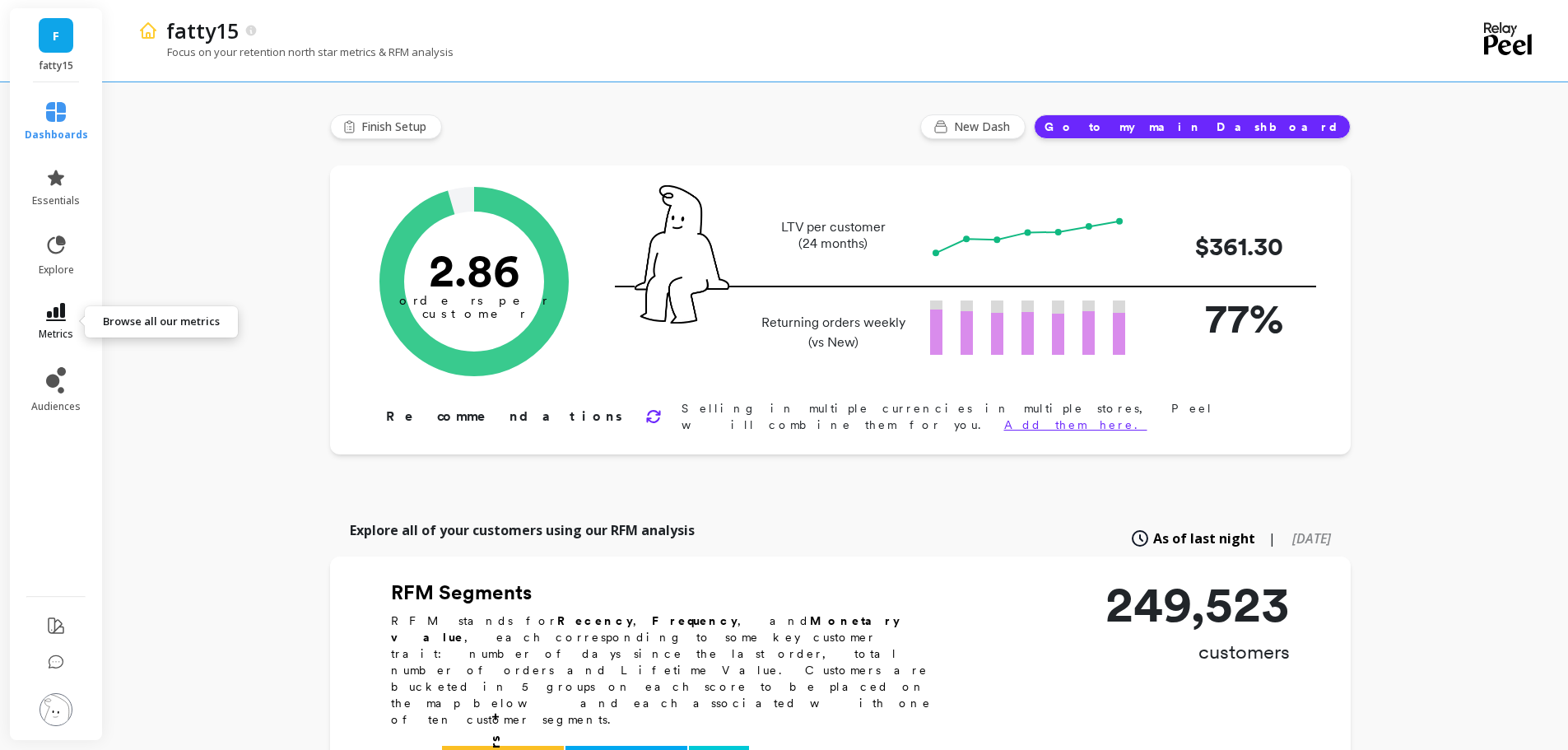
click at [56, 309] on icon at bounding box center [55, 311] width 20 height 18
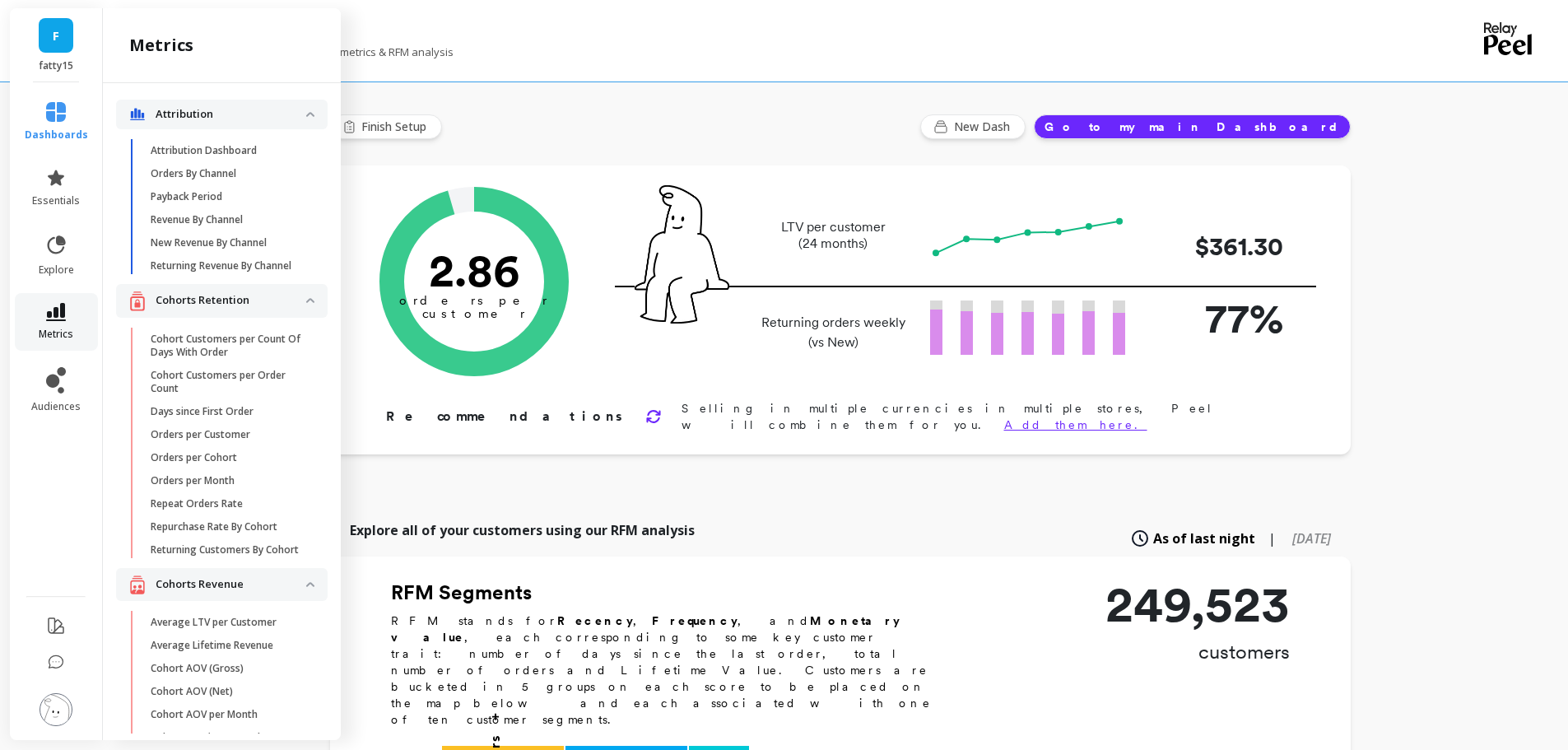
scroll to position [2414, 0]
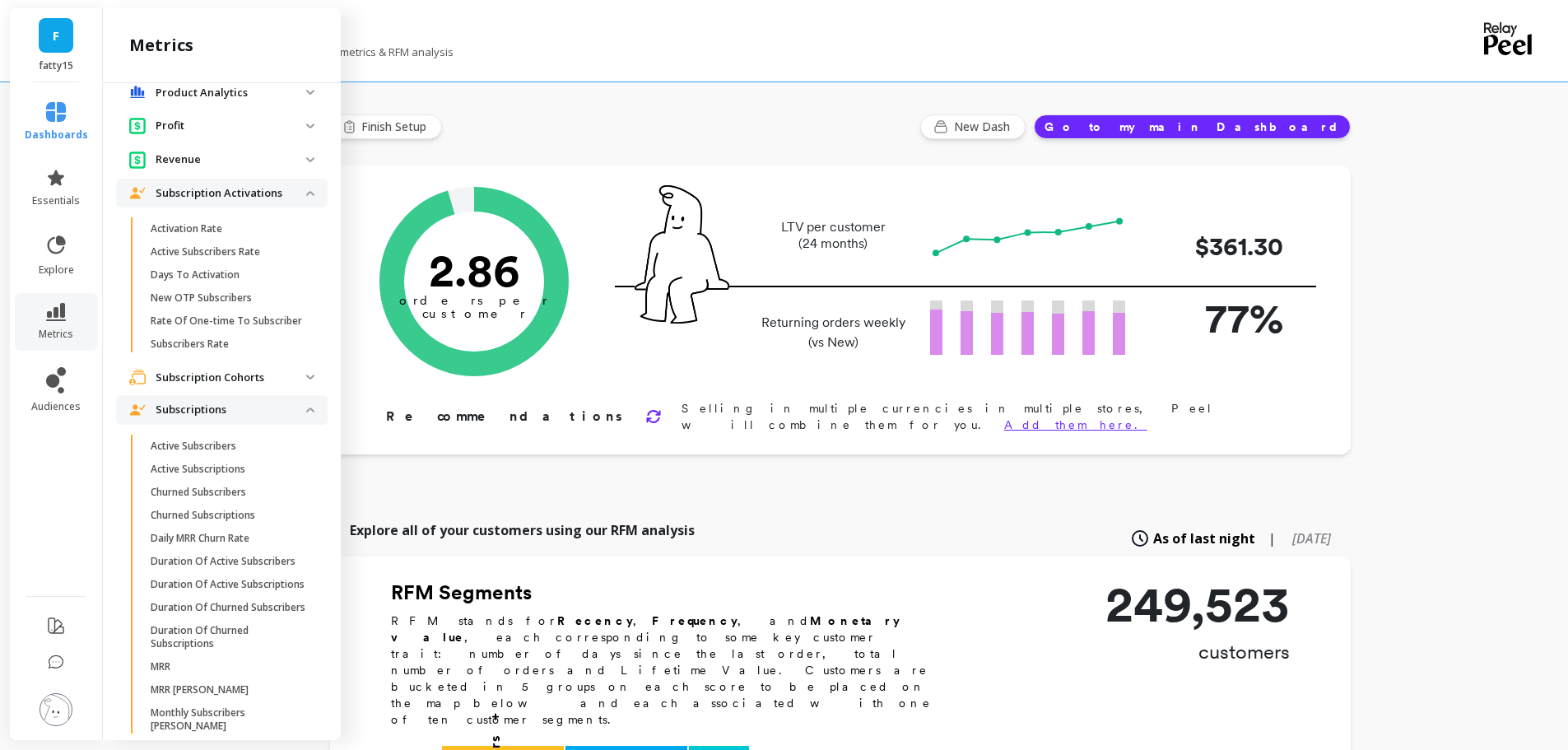
click at [307, 380] on img at bounding box center [310, 376] width 9 height 5
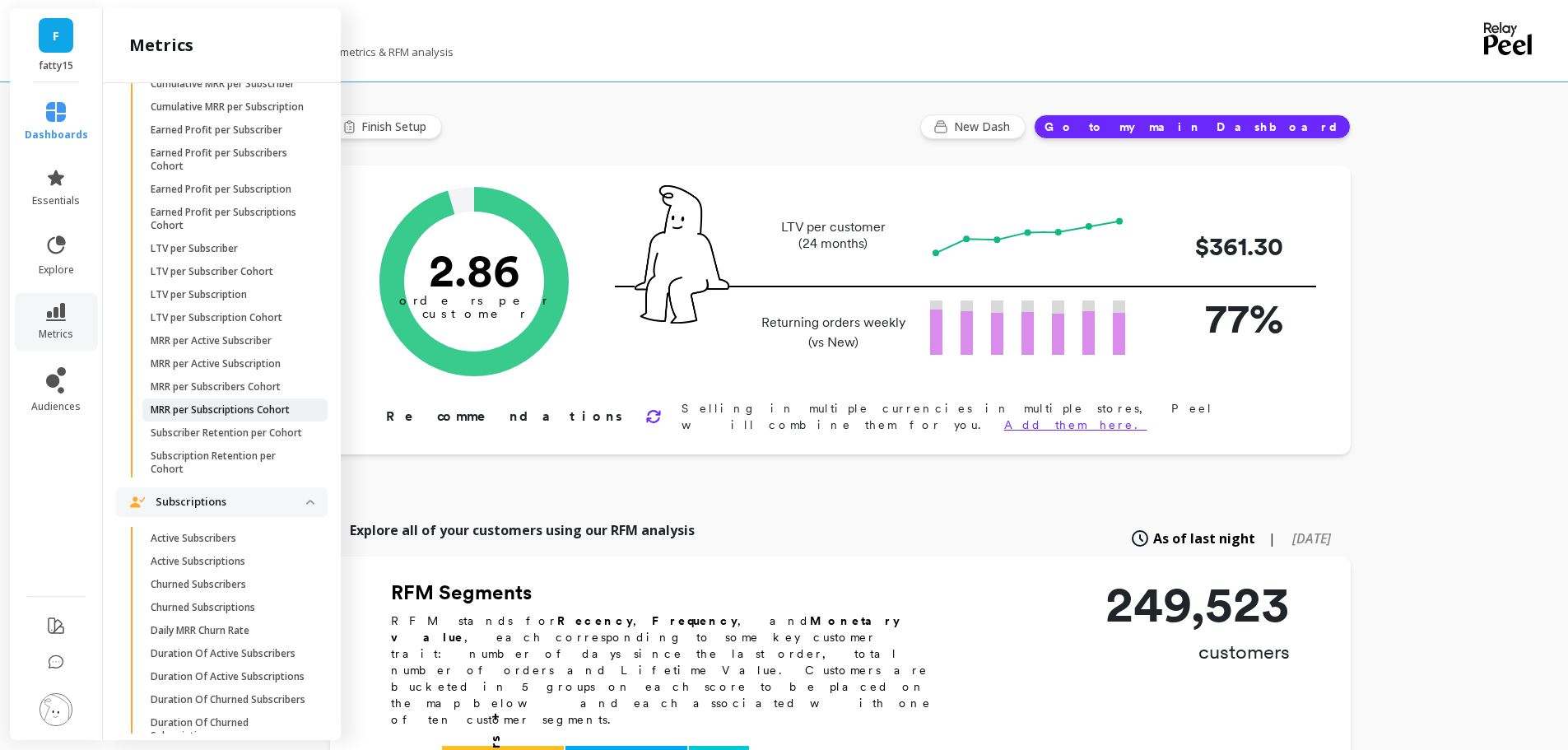
scroll to position [2710, 0]
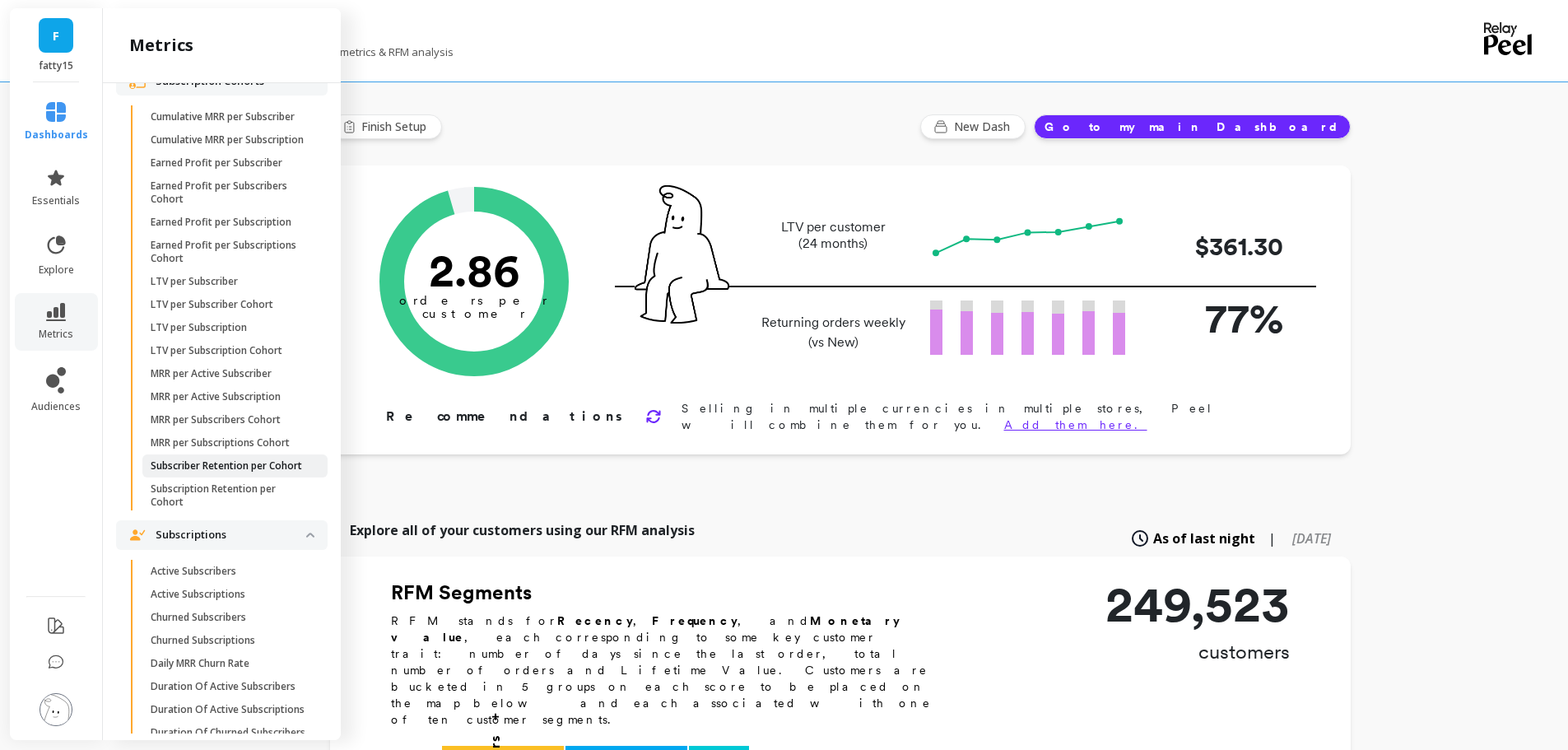
click at [227, 472] on p "Subscriber Retention per Cohort" at bounding box center [226, 466] width 151 height 13
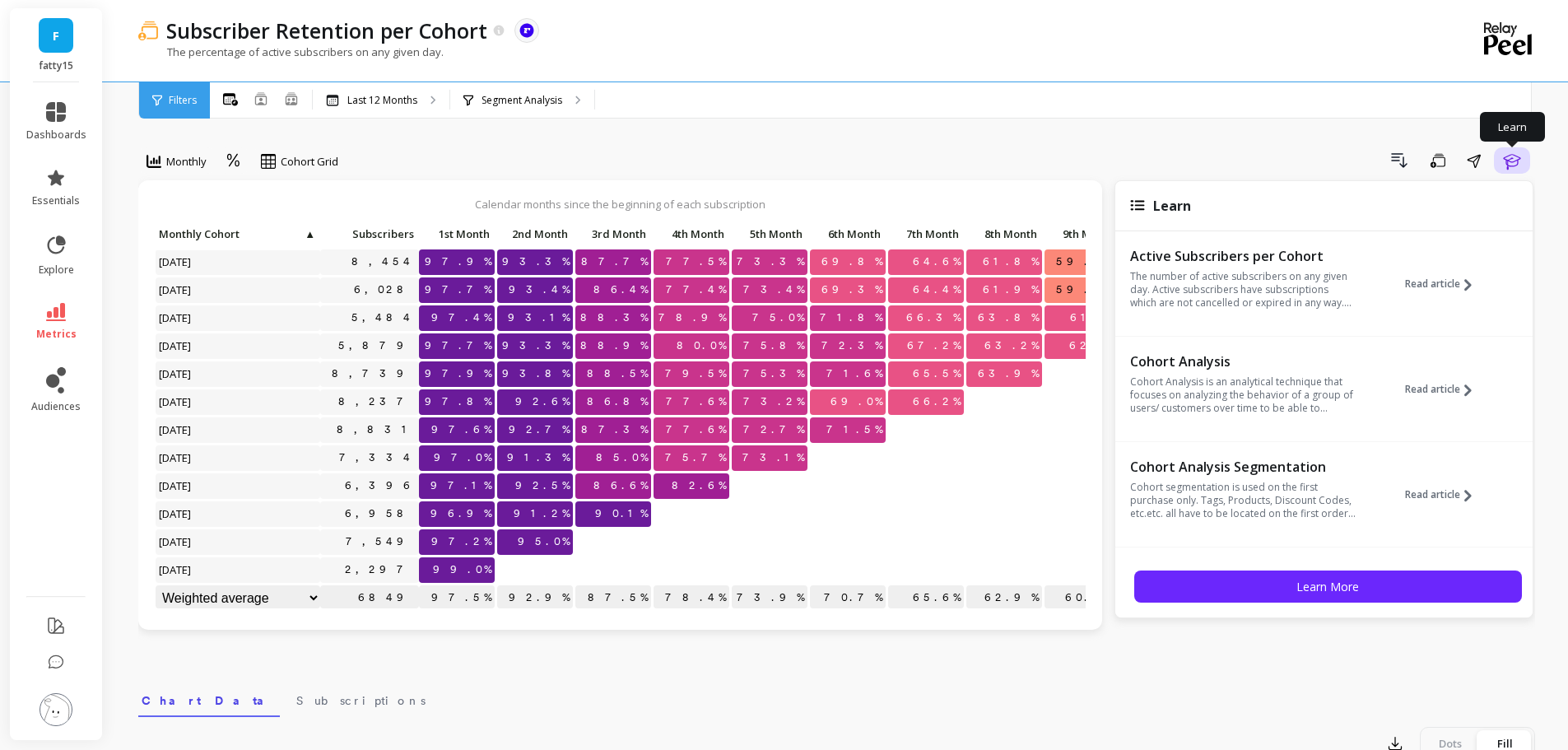
click at [1518, 172] on button "Learn" at bounding box center [1512, 161] width 36 height 27
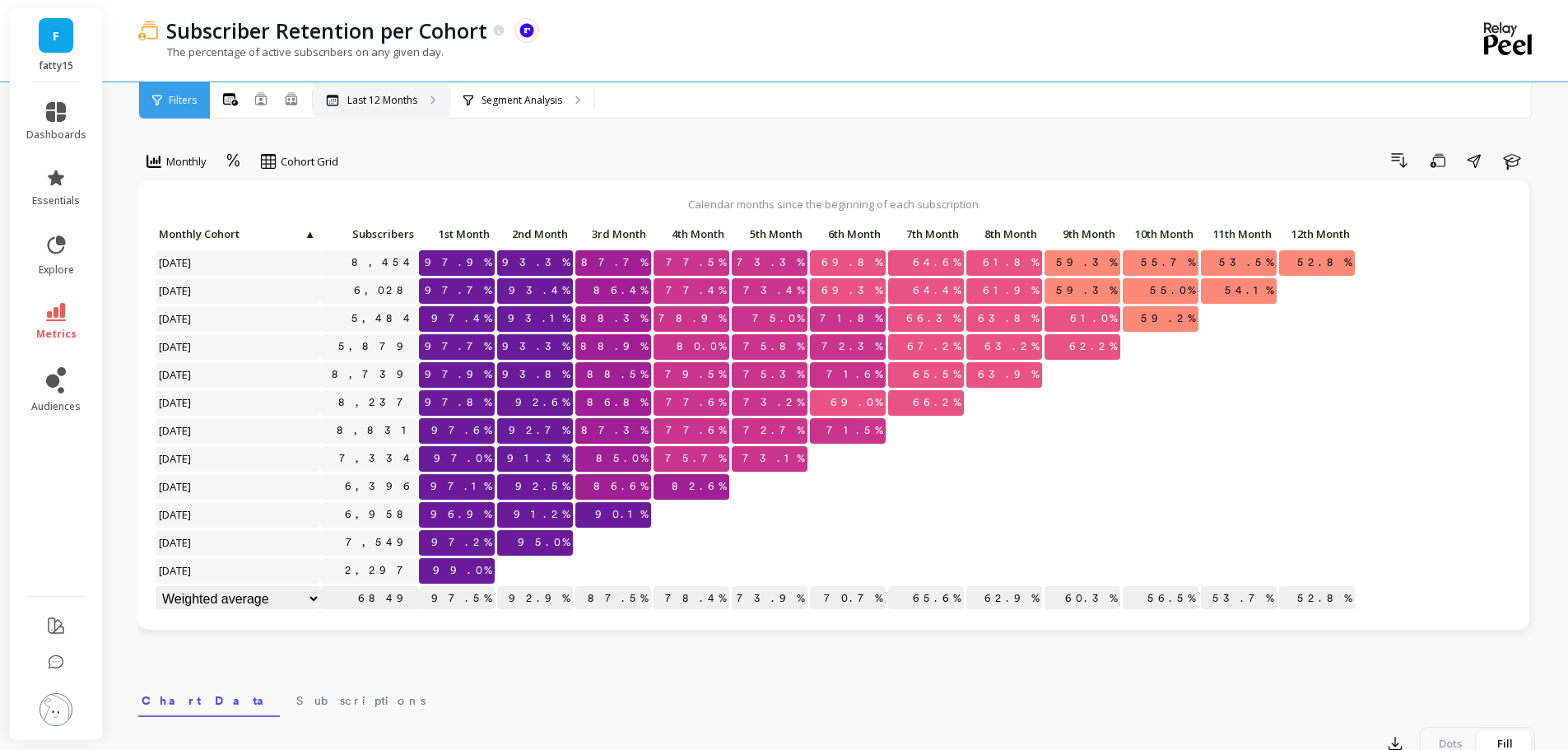
click at [397, 94] on p "Last 12 Months" at bounding box center [382, 101] width 69 height 13
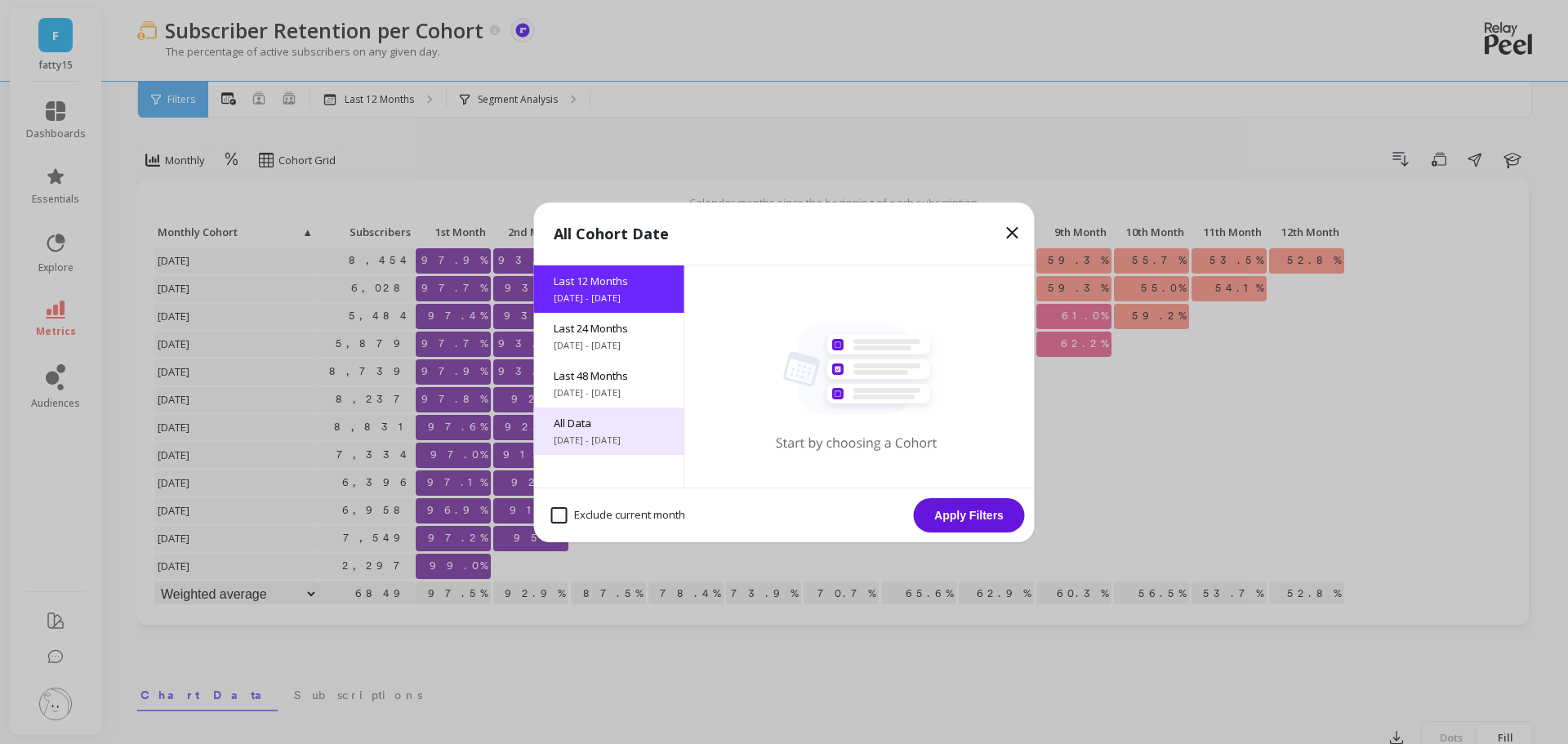
click at [610, 425] on span "All Data" at bounding box center [609, 423] width 111 height 15
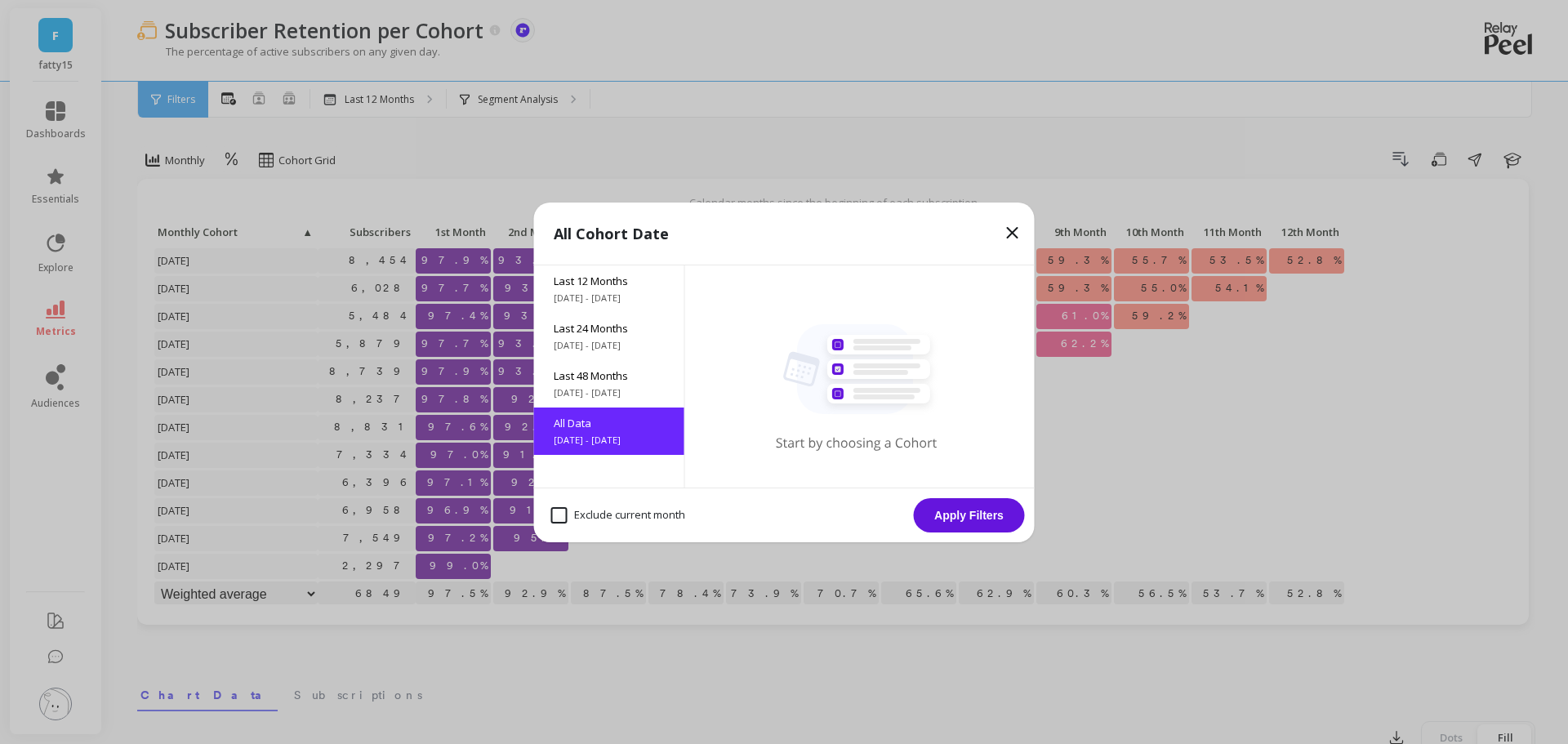
click at [610, 511] on month "Exclude current month" at bounding box center [619, 515] width 134 height 16
checkbox month "true"
click at [975, 516] on button "Apply Filters" at bounding box center [970, 515] width 111 height 34
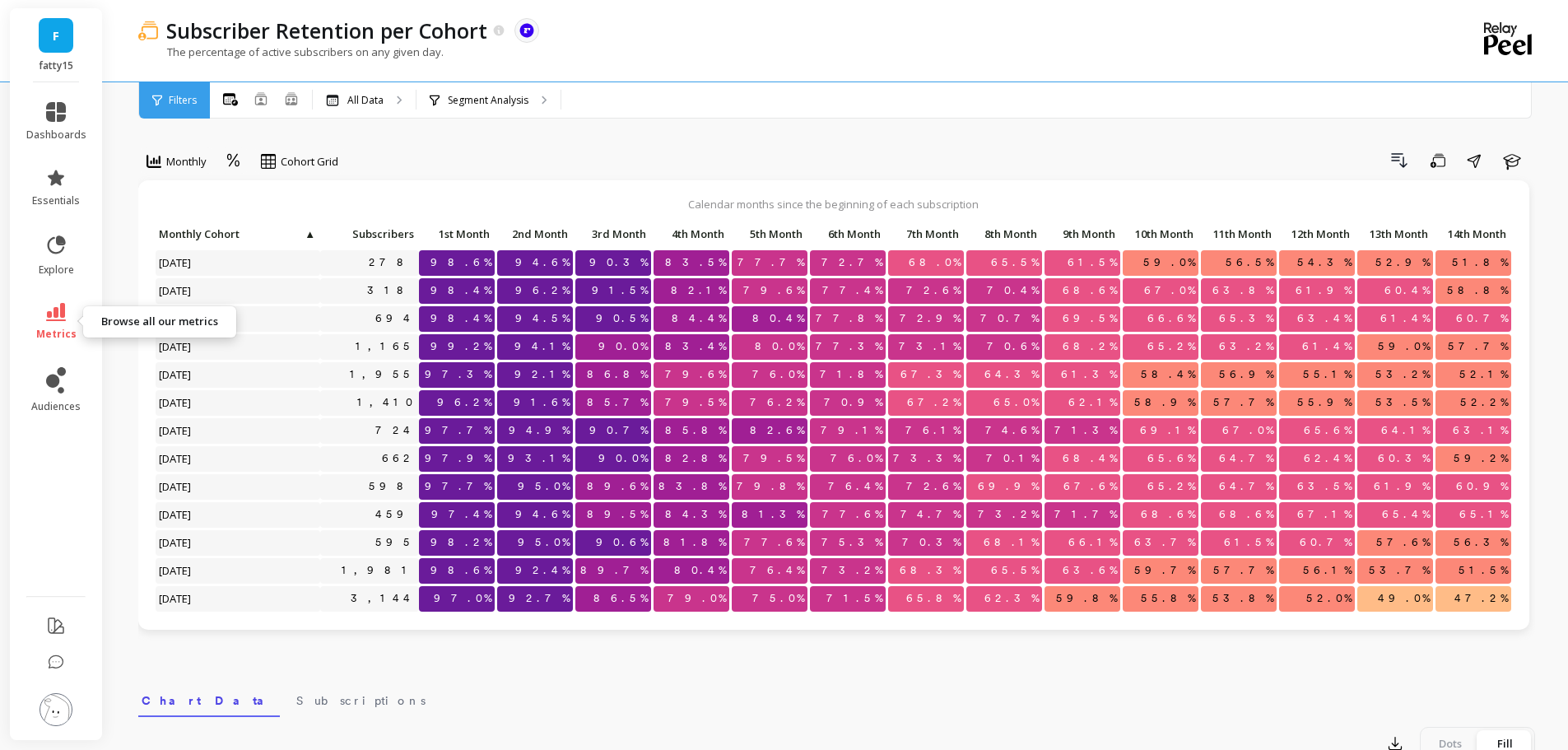
click at [58, 313] on icon at bounding box center [55, 311] width 20 height 18
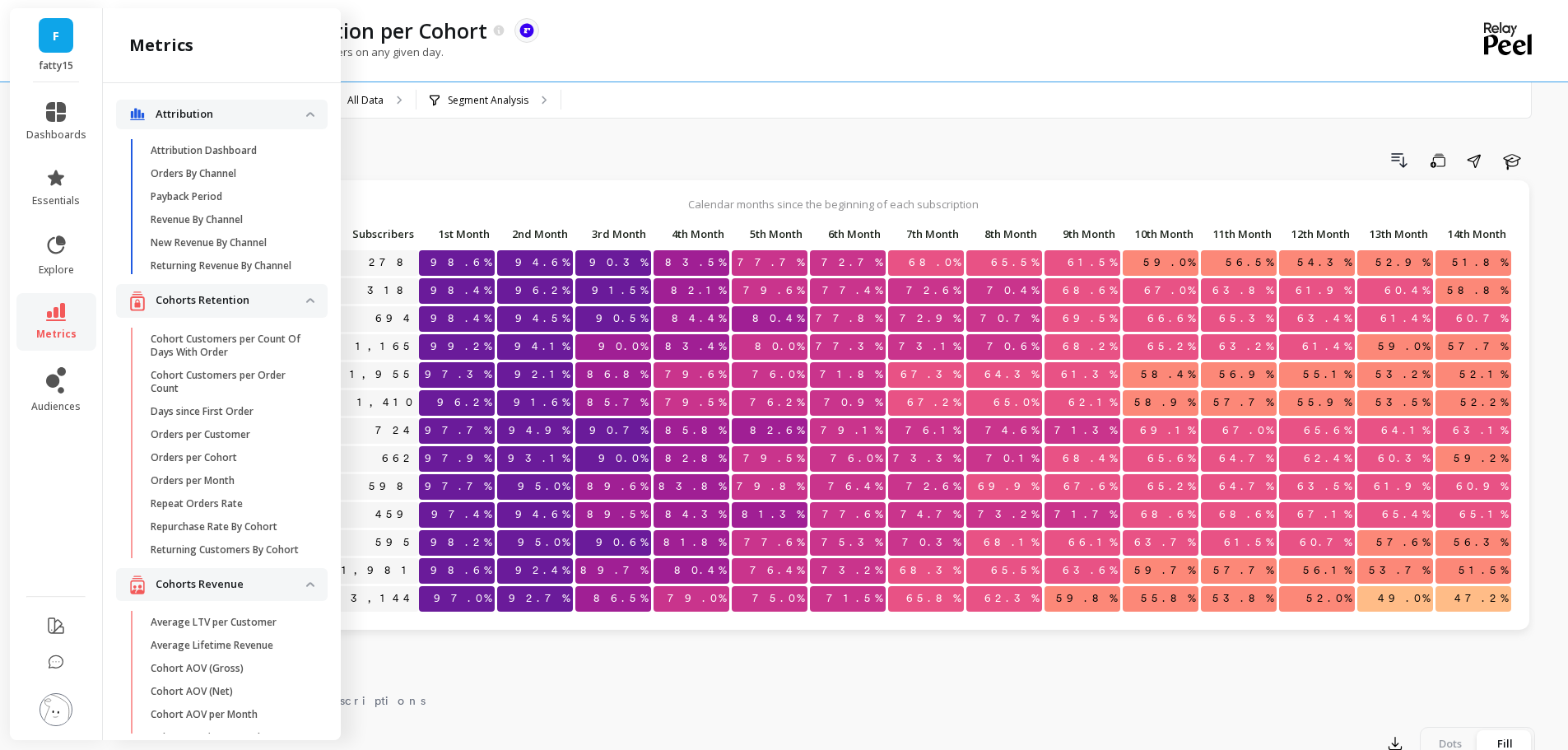
scroll to position [2710, 0]
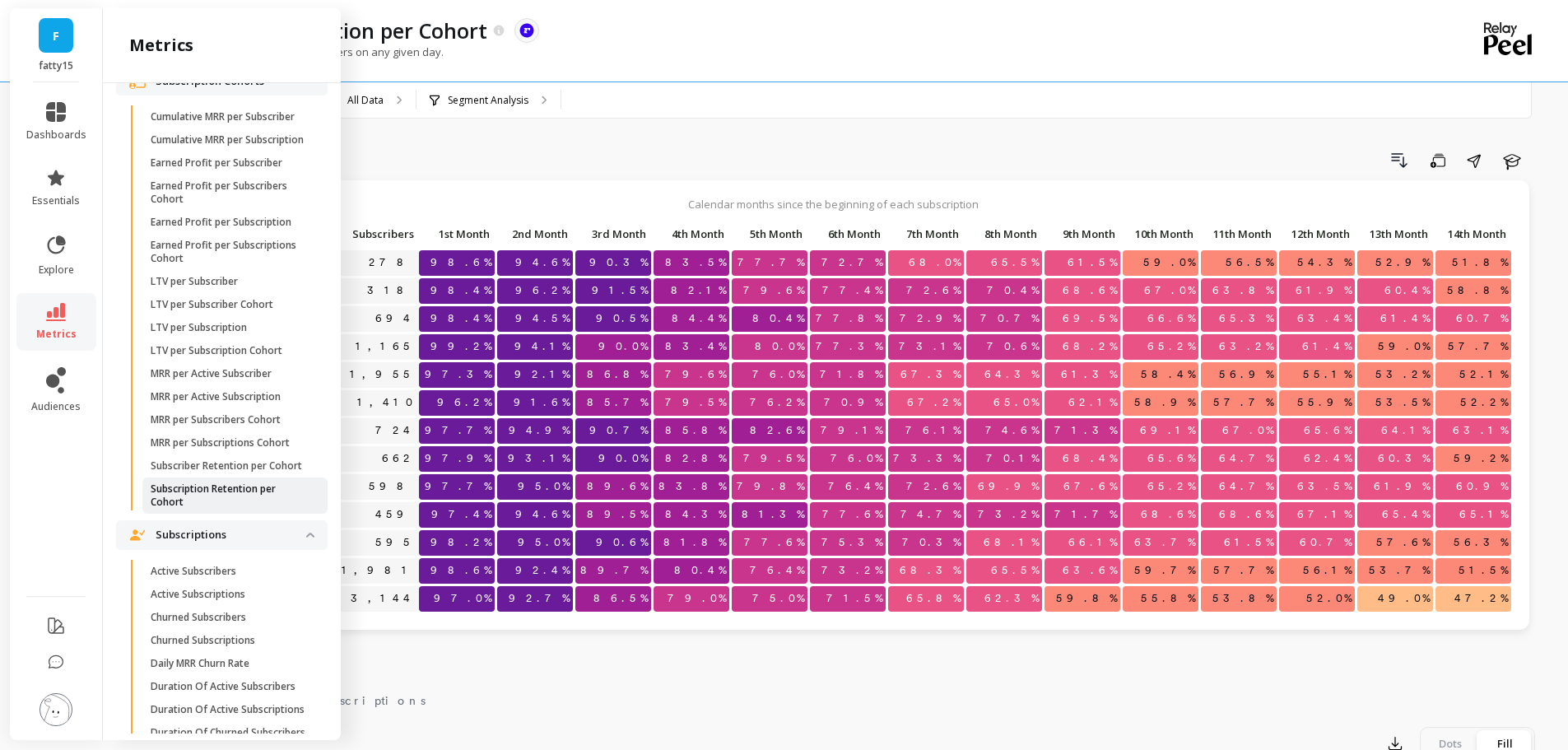
click at [250, 508] on p "Subscription Retention per Cohort" at bounding box center [228, 496] width 157 height 27
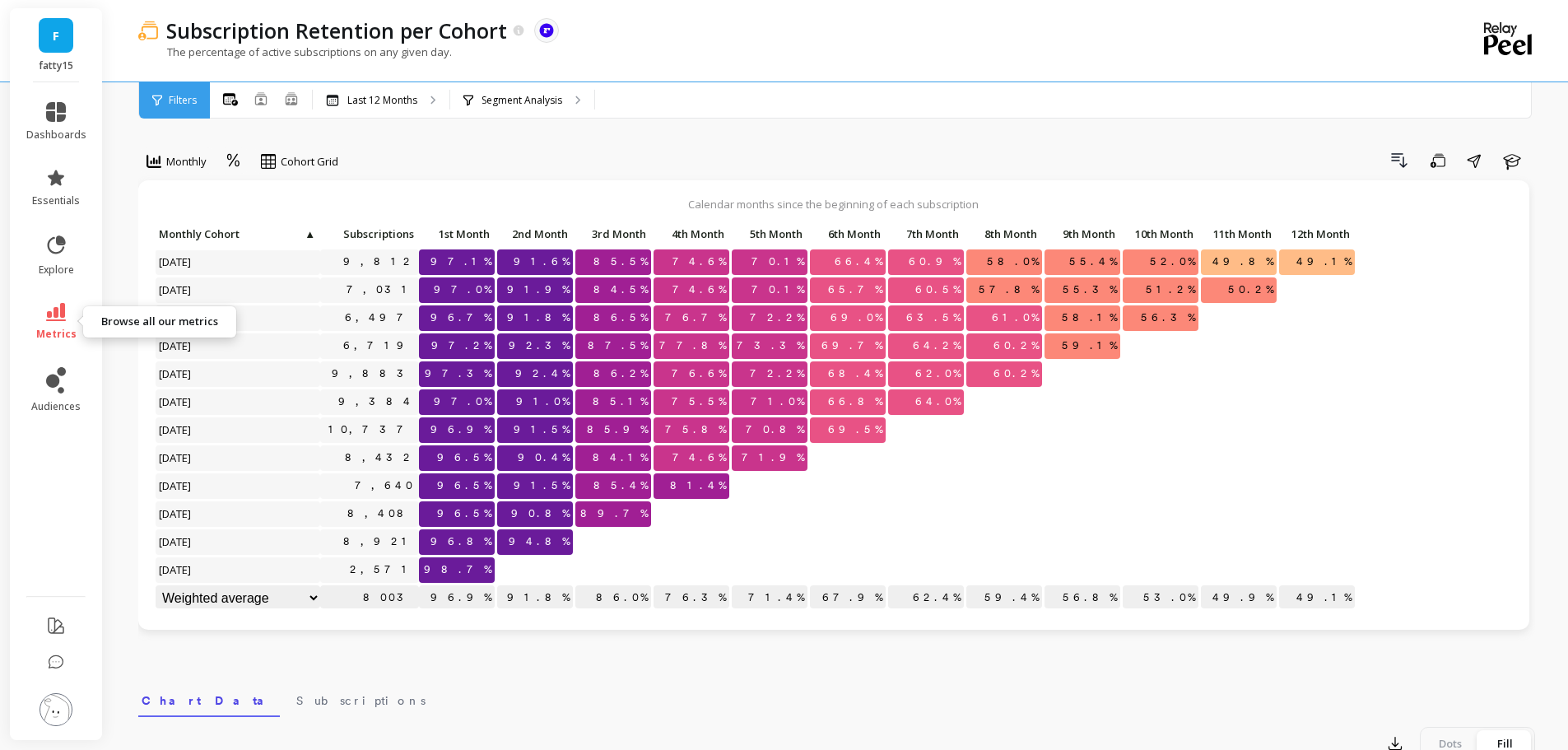
click at [73, 320] on link "metrics" at bounding box center [56, 322] width 60 height 38
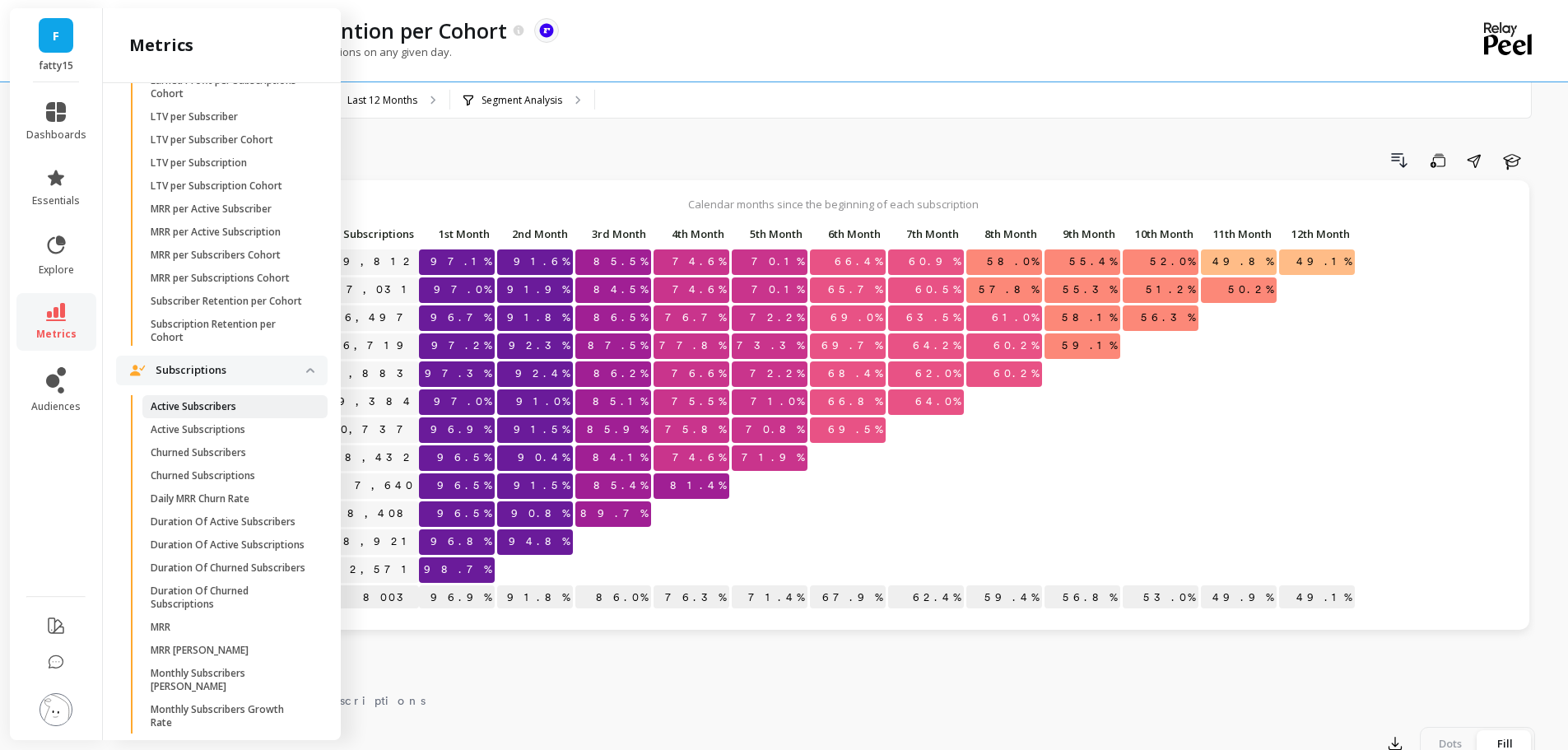
scroll to position [2957, 0]
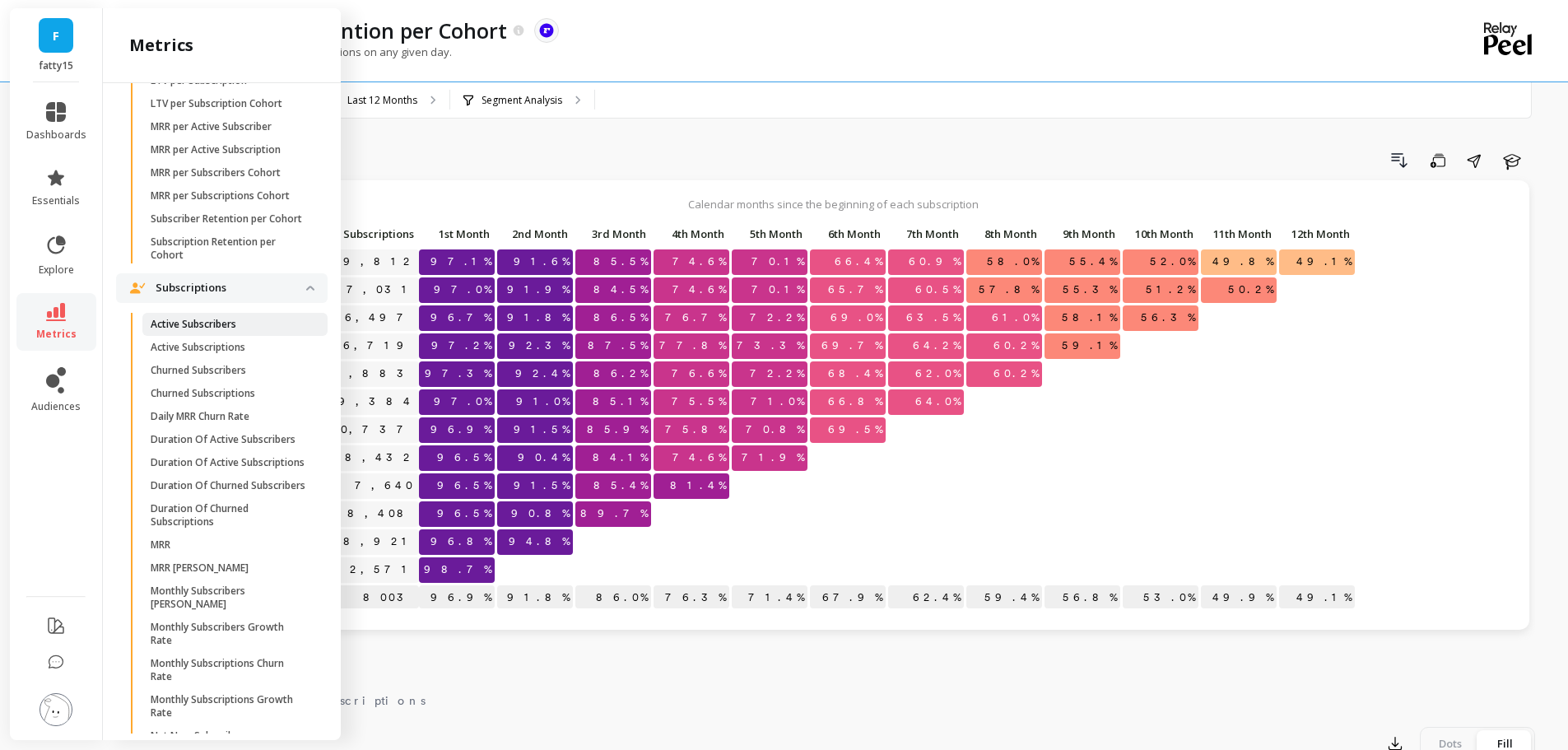
click at [217, 331] on p "Active Subscribers" at bounding box center [193, 325] width 86 height 13
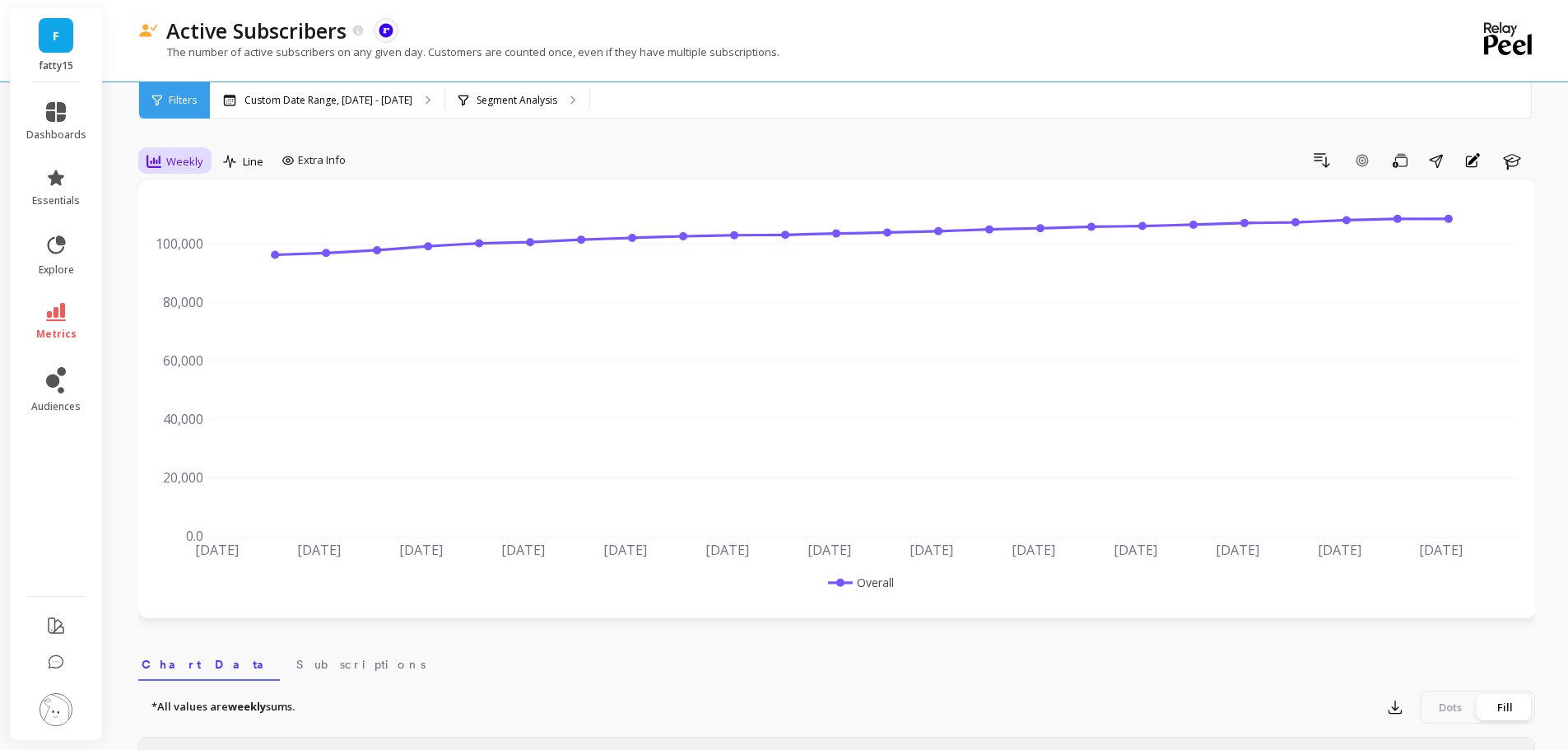
click at [176, 161] on span "Weekly" at bounding box center [185, 162] width 37 height 15
click at [198, 209] on div "All" at bounding box center [199, 199] width 113 height 29
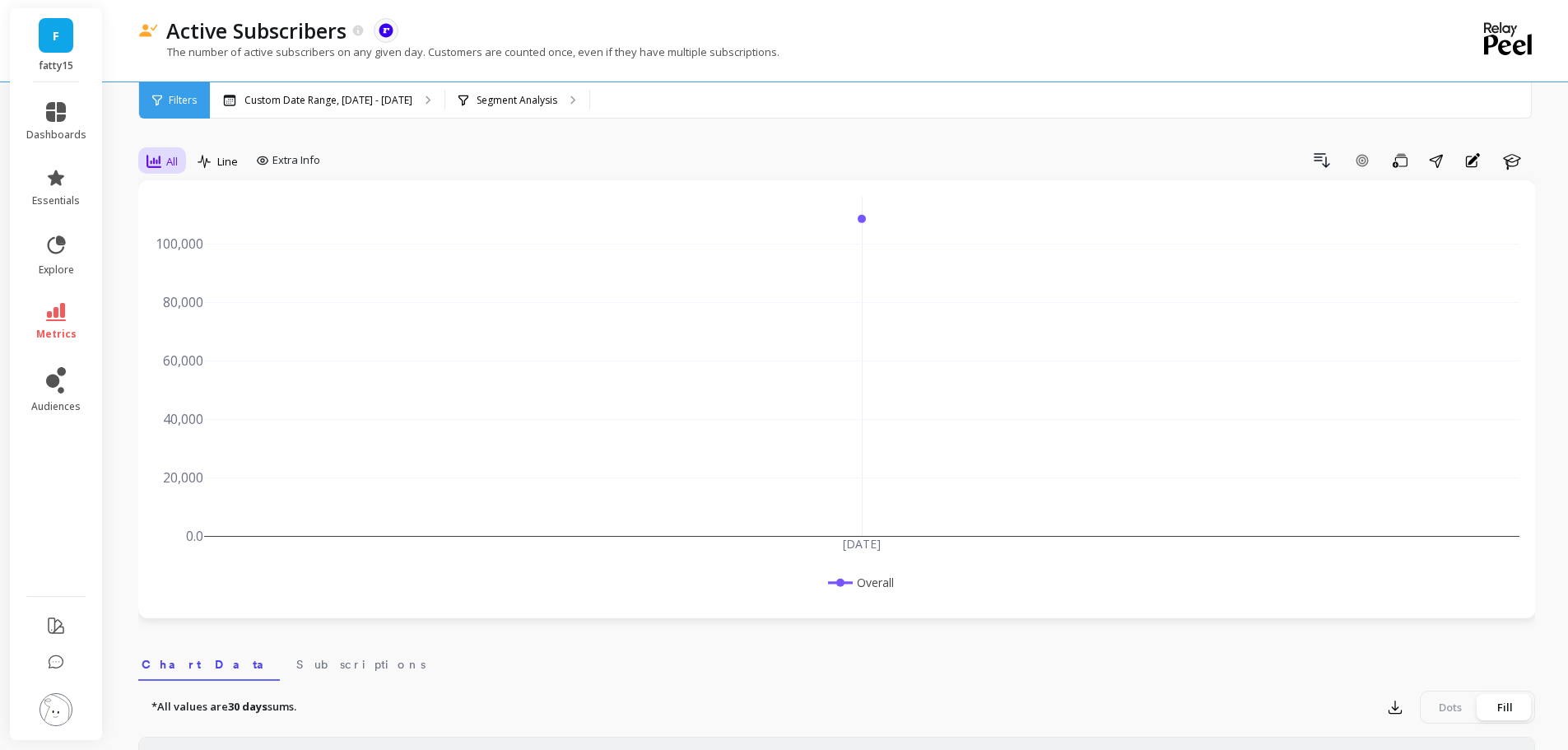
click at [174, 155] on span "All" at bounding box center [172, 162] width 11 height 15
click at [187, 288] on div "Monthly" at bounding box center [199, 292] width 94 height 15
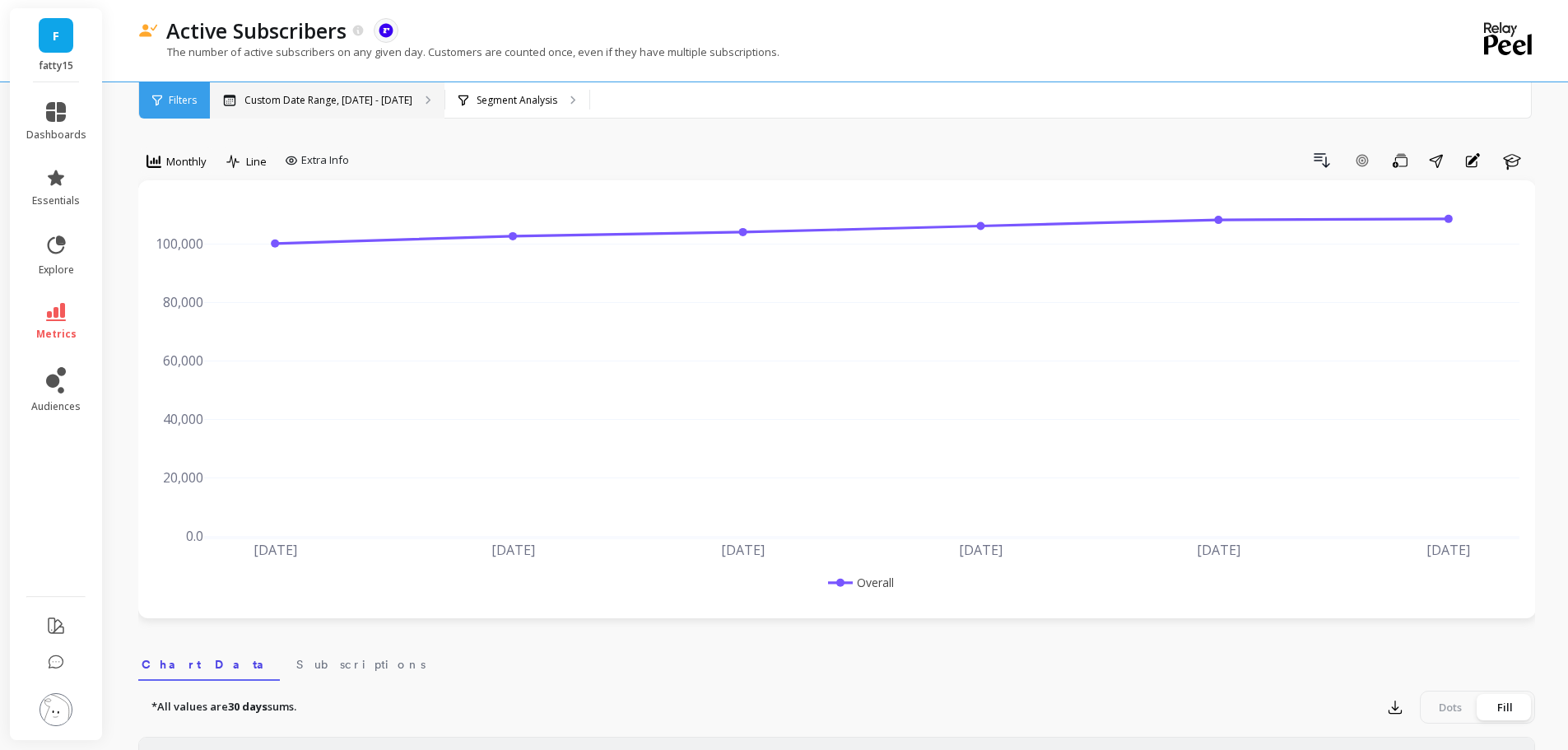
click at [326, 108] on div "Custom Date Range, [DATE] - [DATE]" at bounding box center [327, 100] width 234 height 36
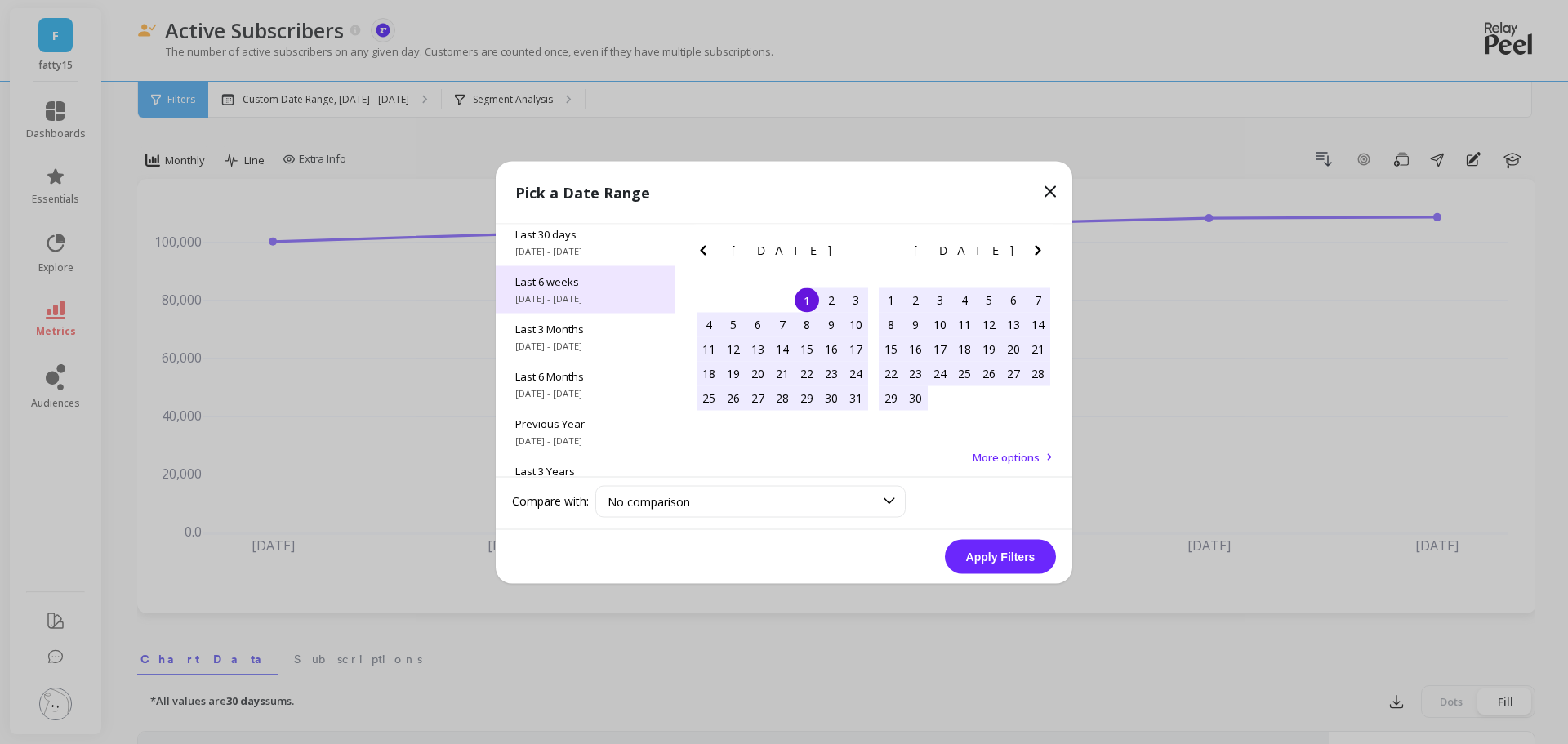
scroll to position [221, 0]
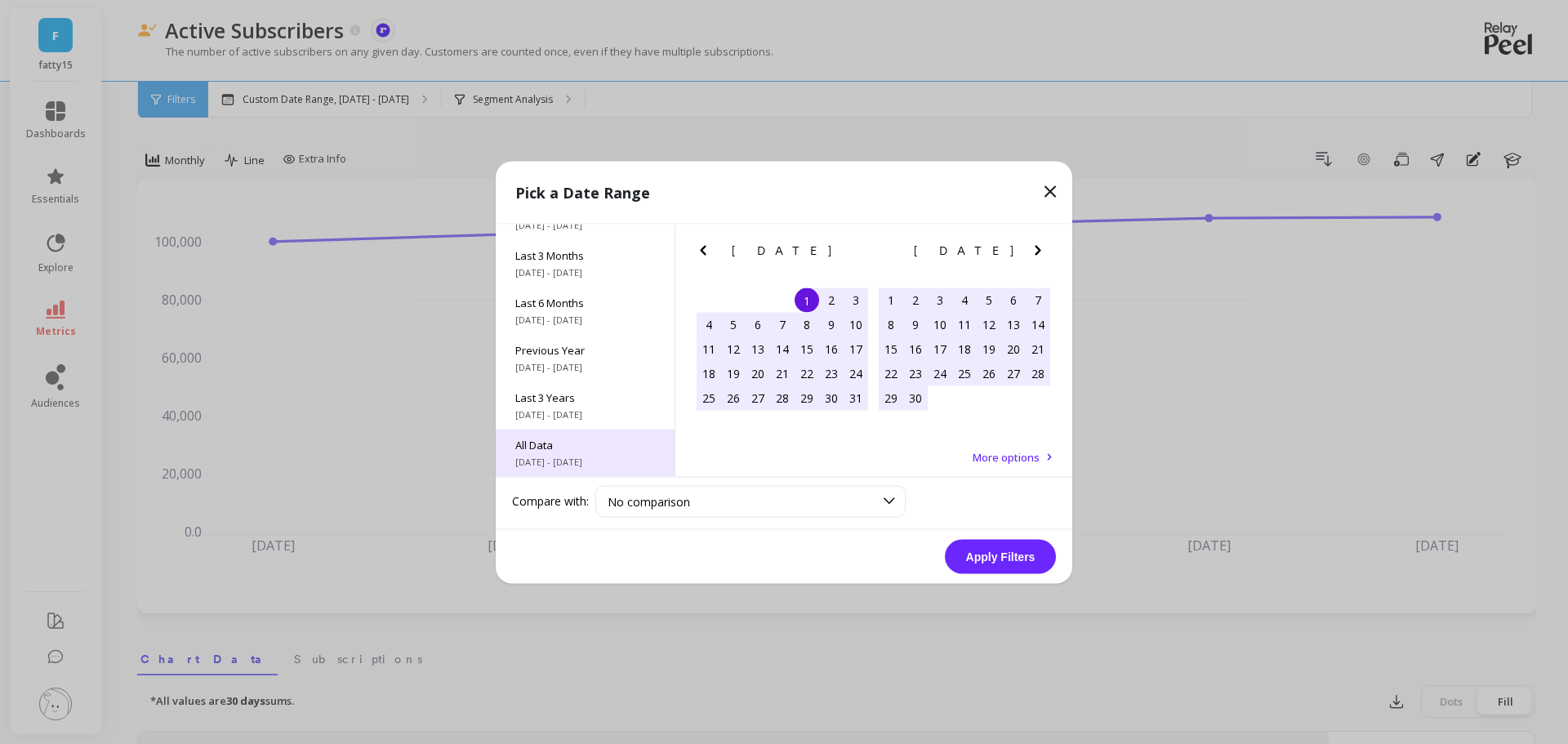
click at [586, 448] on span "All Data" at bounding box center [586, 445] width 140 height 15
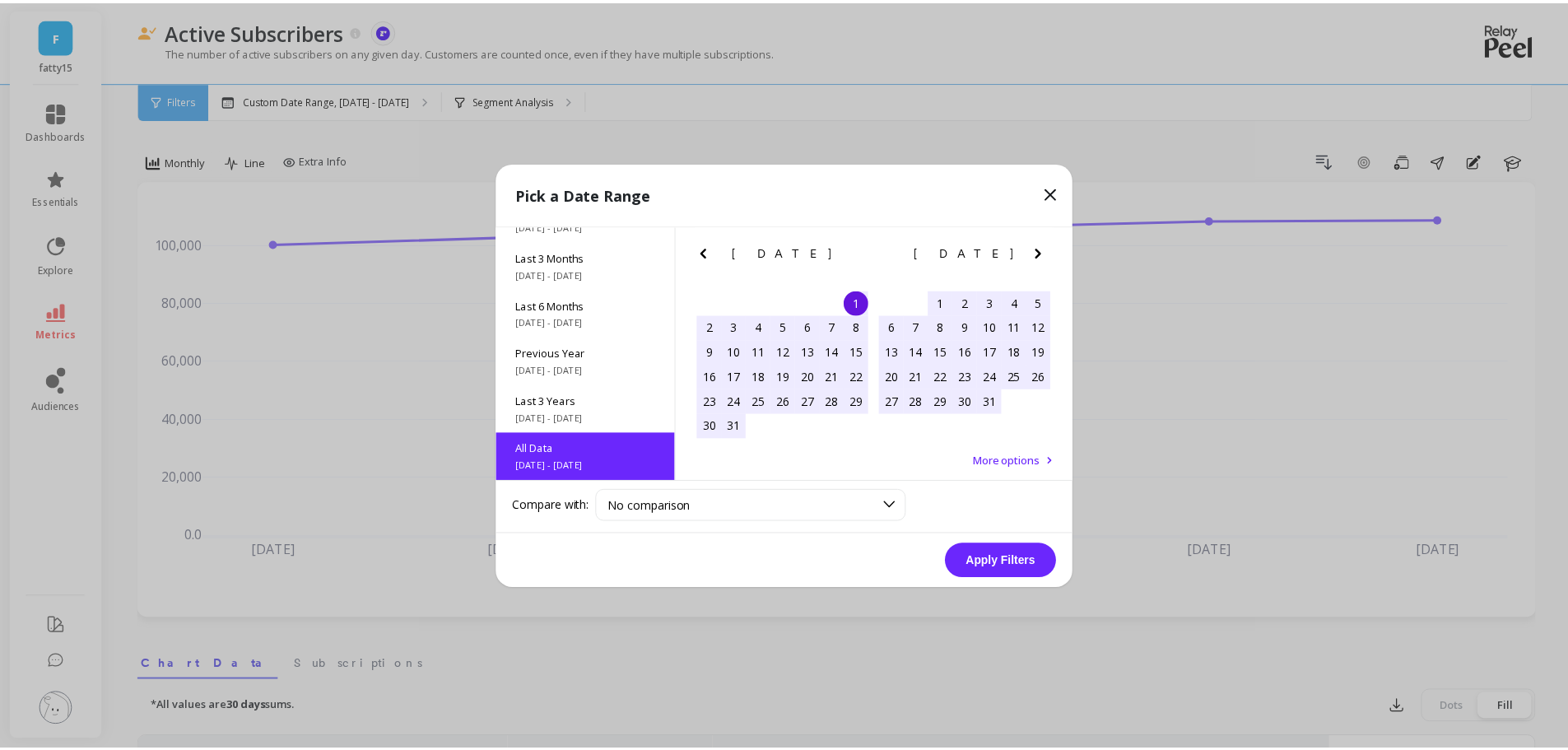
scroll to position [1, 0]
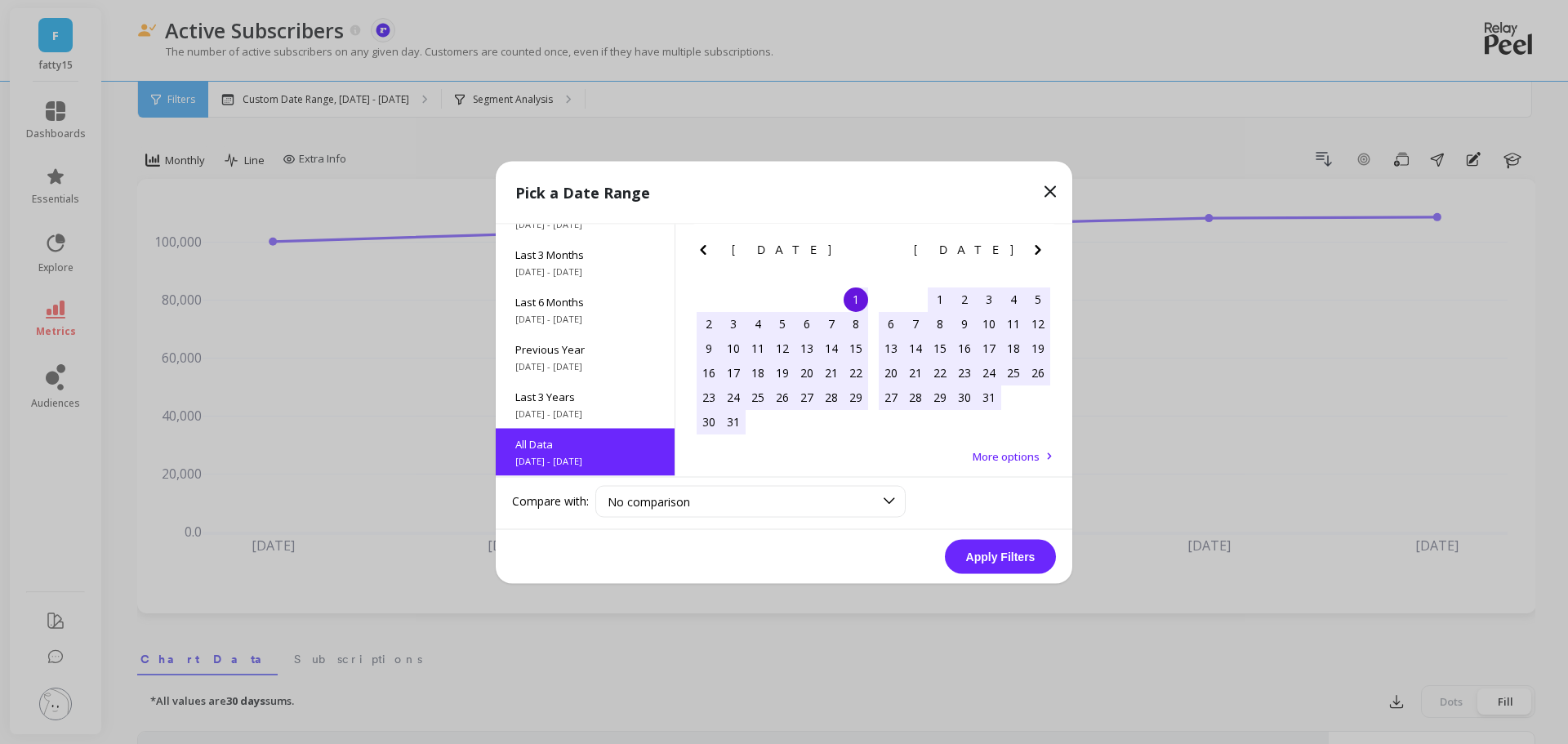
click at [1001, 565] on button "Apply Filters" at bounding box center [1000, 556] width 111 height 34
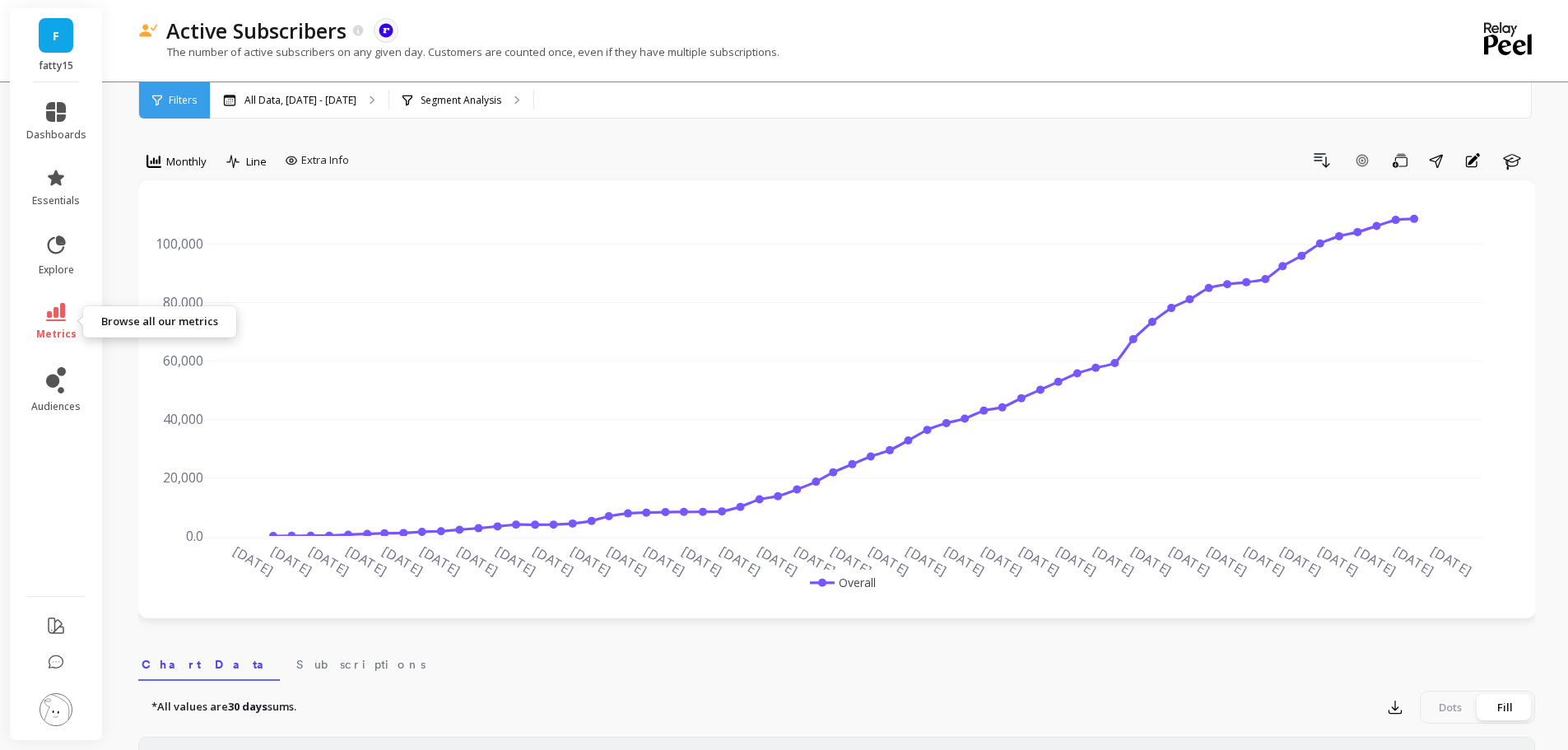
click at [38, 338] on span "metrics" at bounding box center [56, 334] width 40 height 13
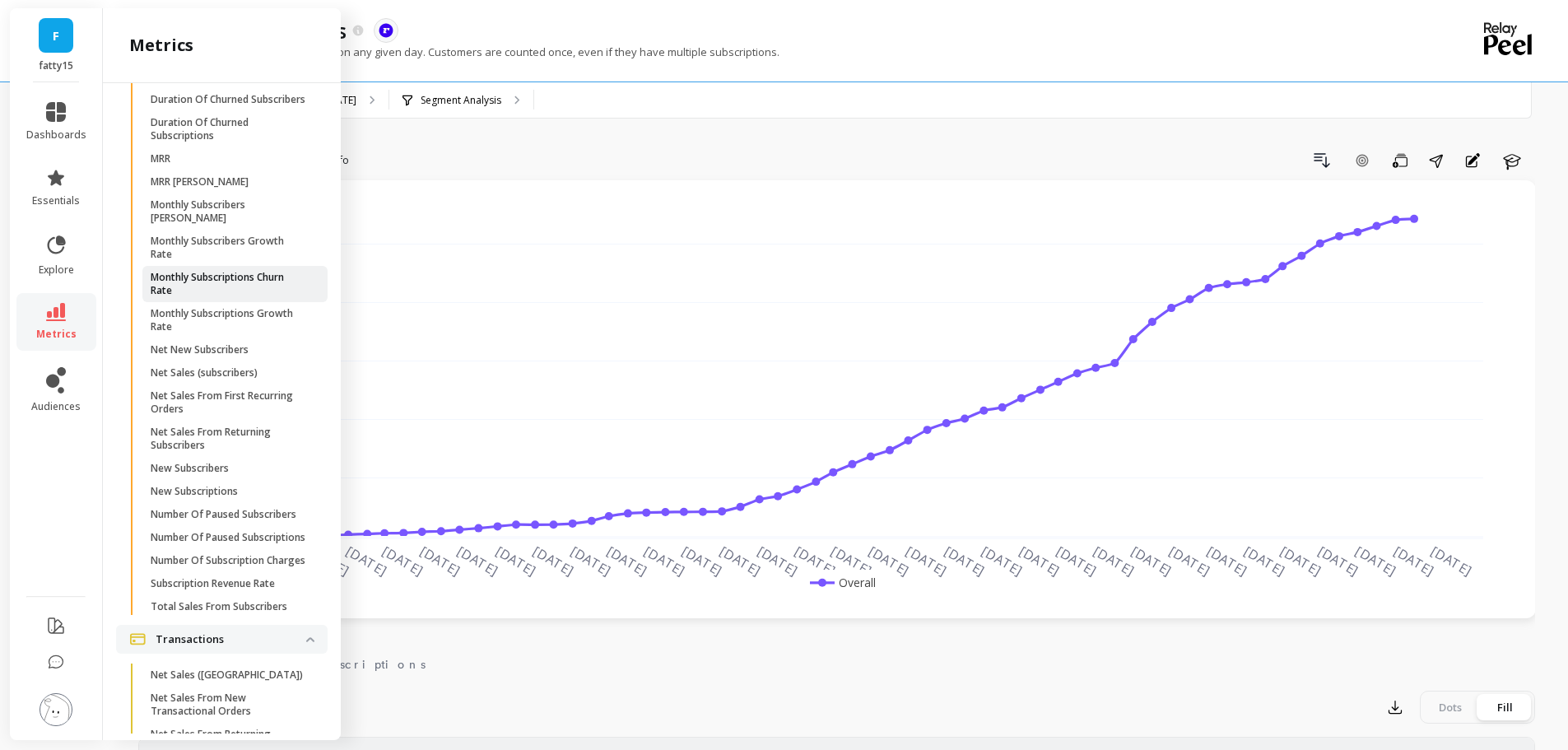
scroll to position [3368, 0]
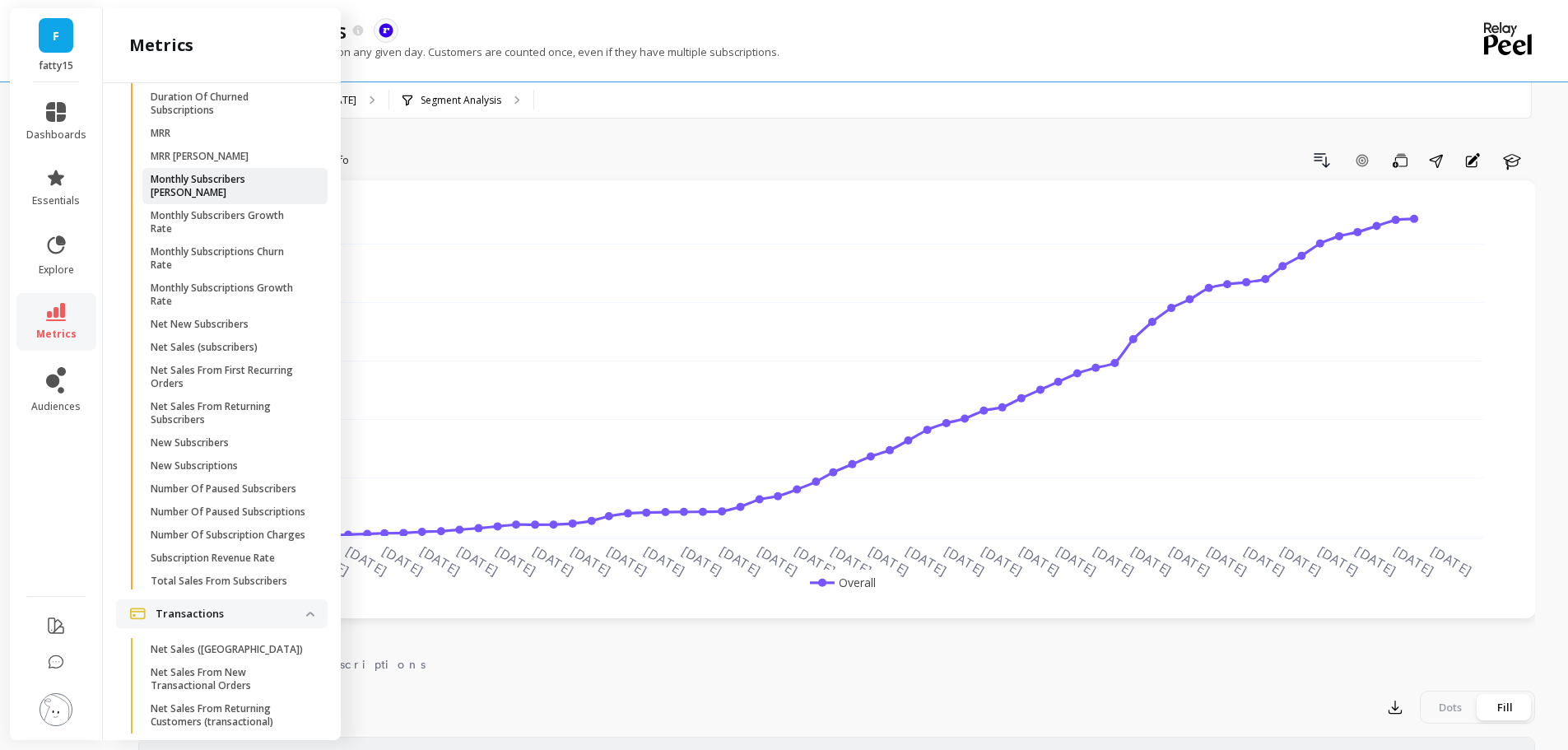
click at [234, 199] on p "Monthly Subscribers [PERSON_NAME]" at bounding box center [228, 187] width 157 height 27
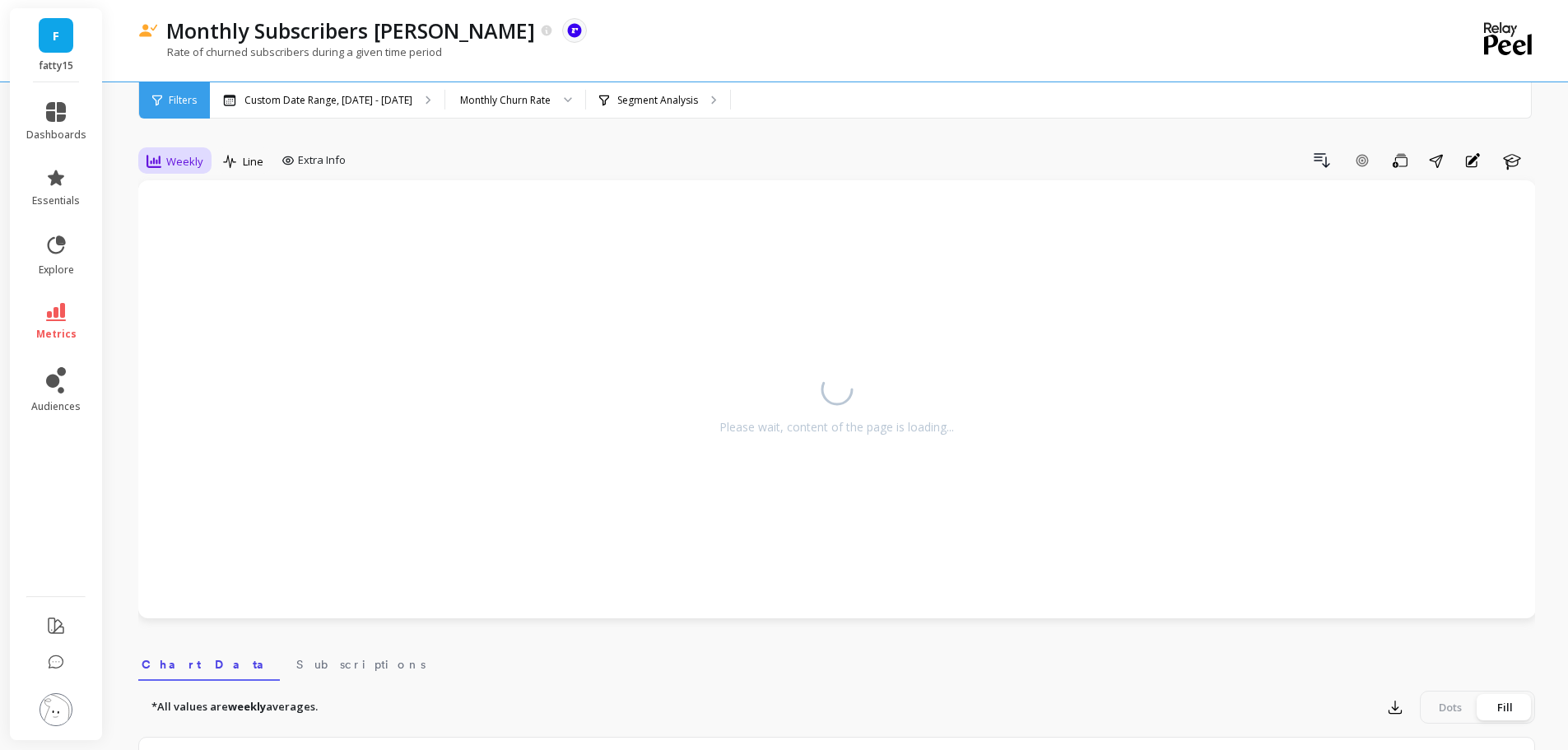
click at [179, 161] on span "Weekly" at bounding box center [185, 162] width 37 height 15
click at [328, 107] on div "Custom Date Range, [DATE] - [DATE]" at bounding box center [327, 100] width 234 height 36
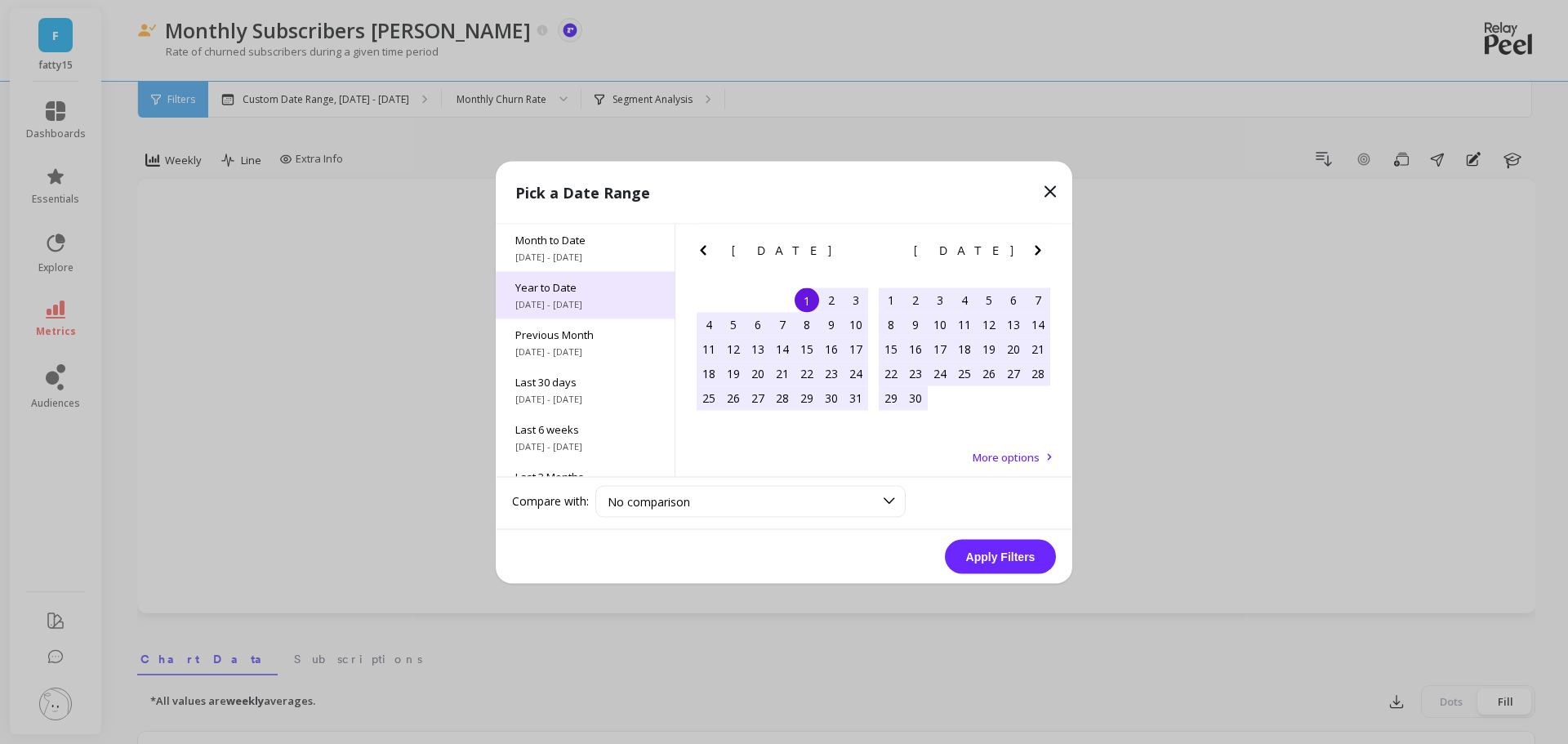
click at [572, 290] on span "Year to Date" at bounding box center [586, 287] width 140 height 15
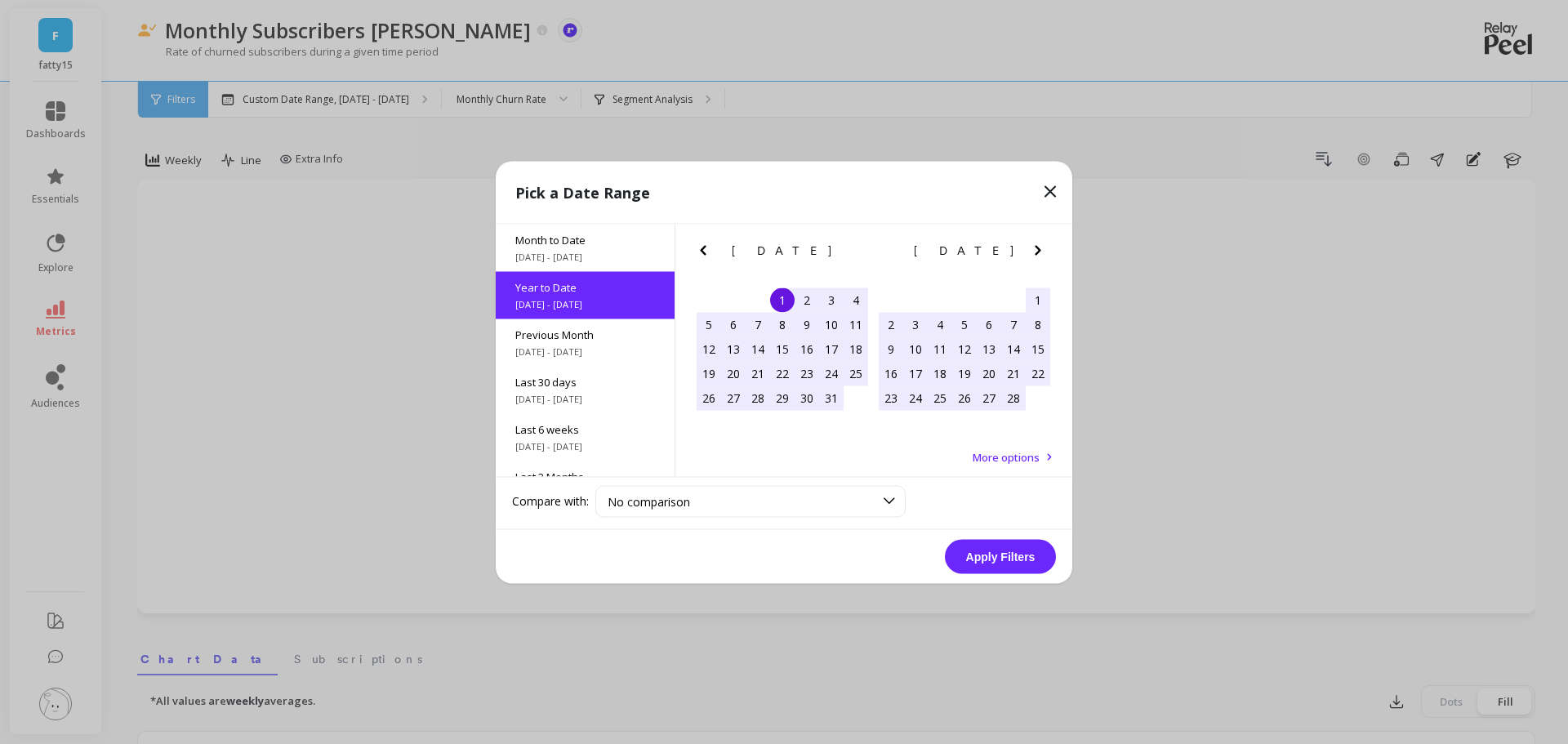
click at [1002, 548] on button "Apply Filters" at bounding box center [1000, 556] width 111 height 34
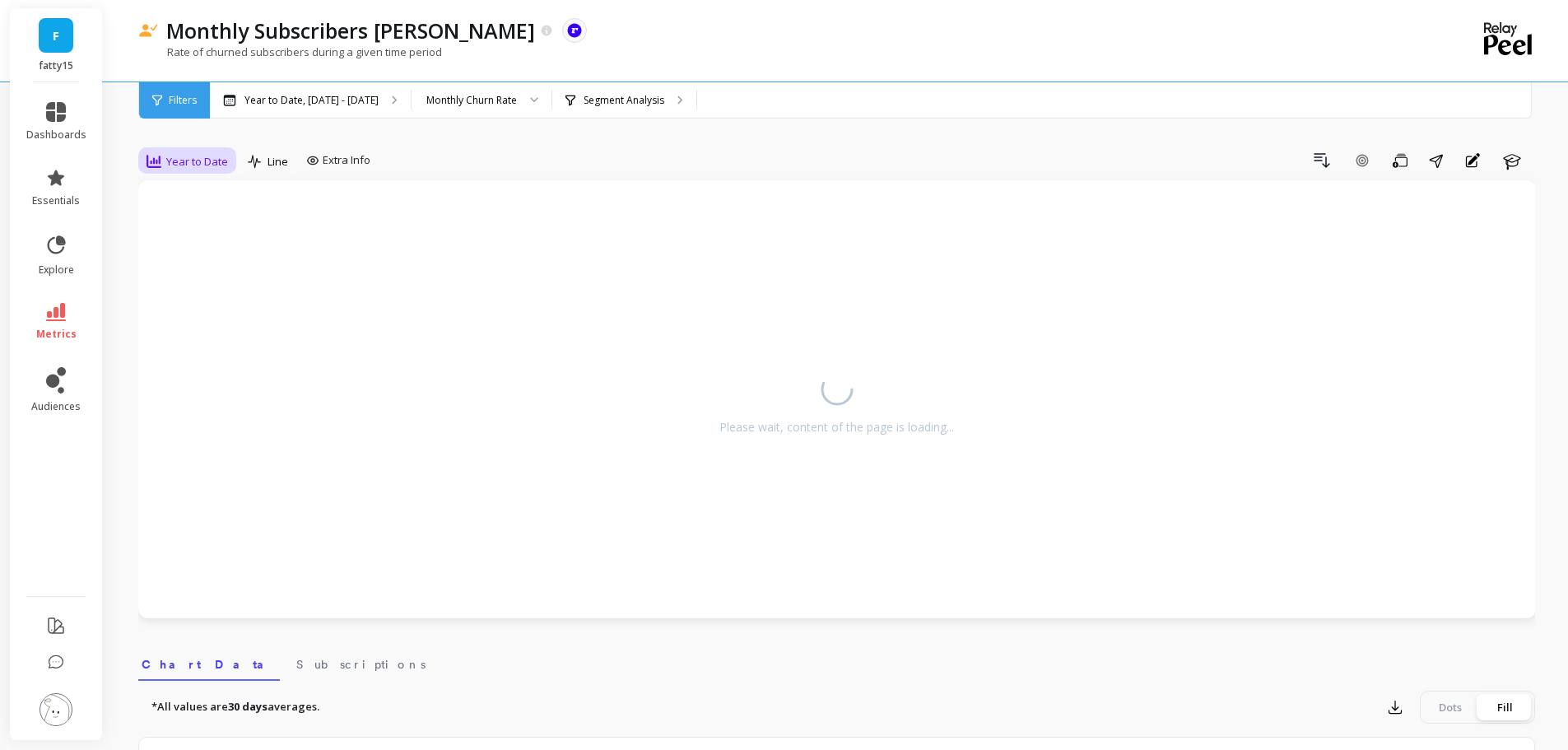
click at [181, 158] on span "Year to Date" at bounding box center [197, 162] width 62 height 15
click at [182, 265] on div "Weekly" at bounding box center [199, 261] width 94 height 15
click at [69, 322] on link "metrics" at bounding box center [56, 322] width 60 height 38
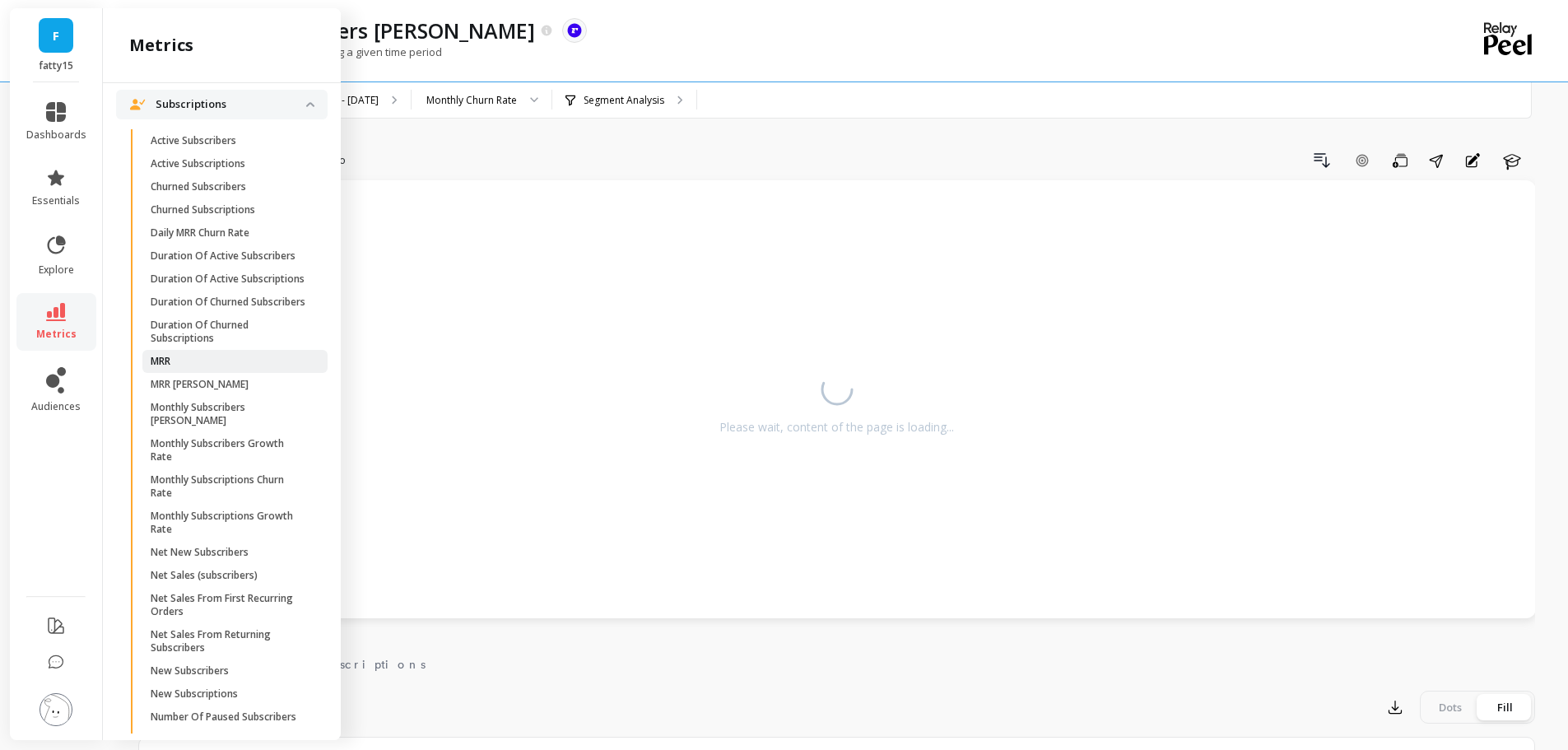
scroll to position [3122, 0]
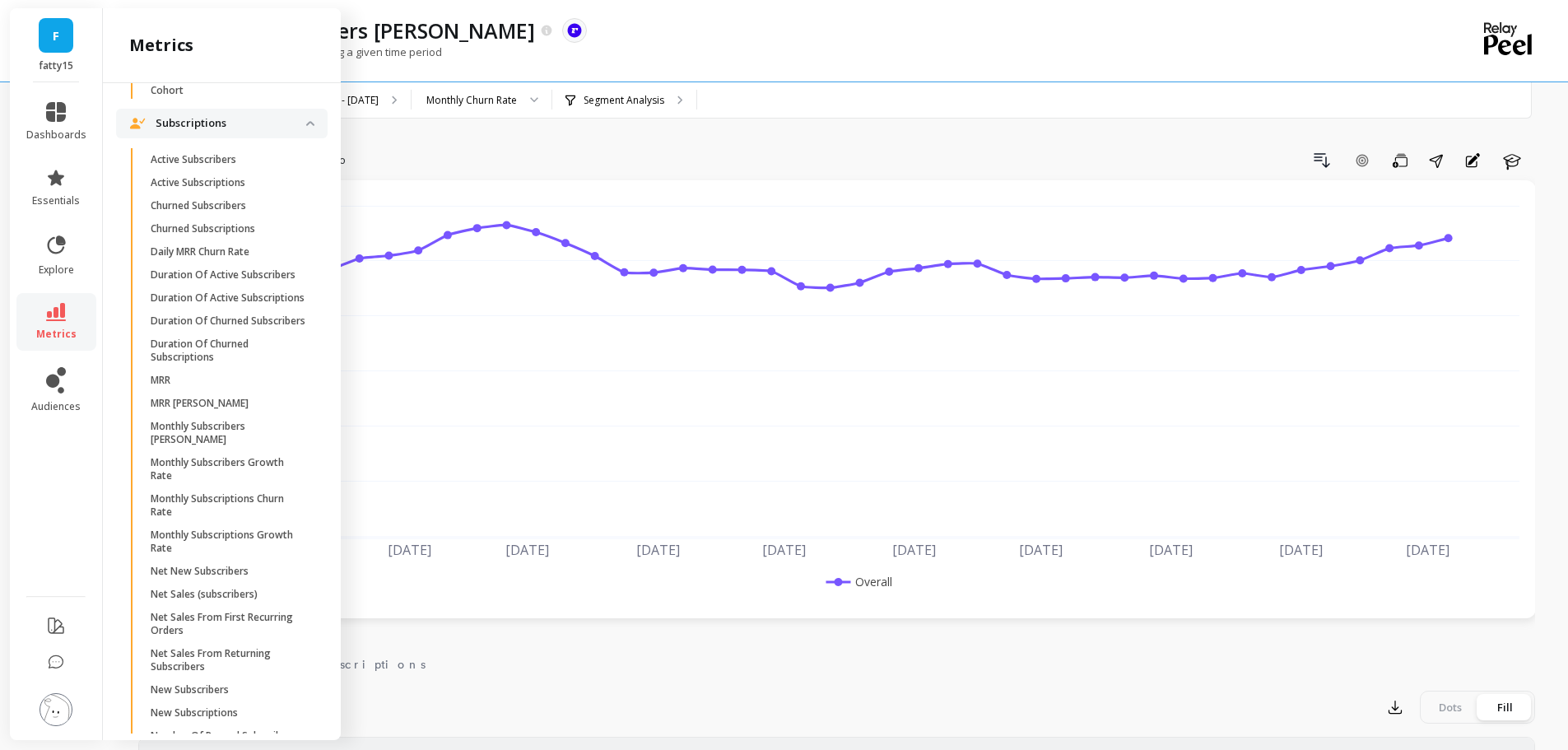
click at [605, 153] on div "Drill Down Add Goal Save Share Annotations Learn" at bounding box center [943, 161] width 1183 height 27
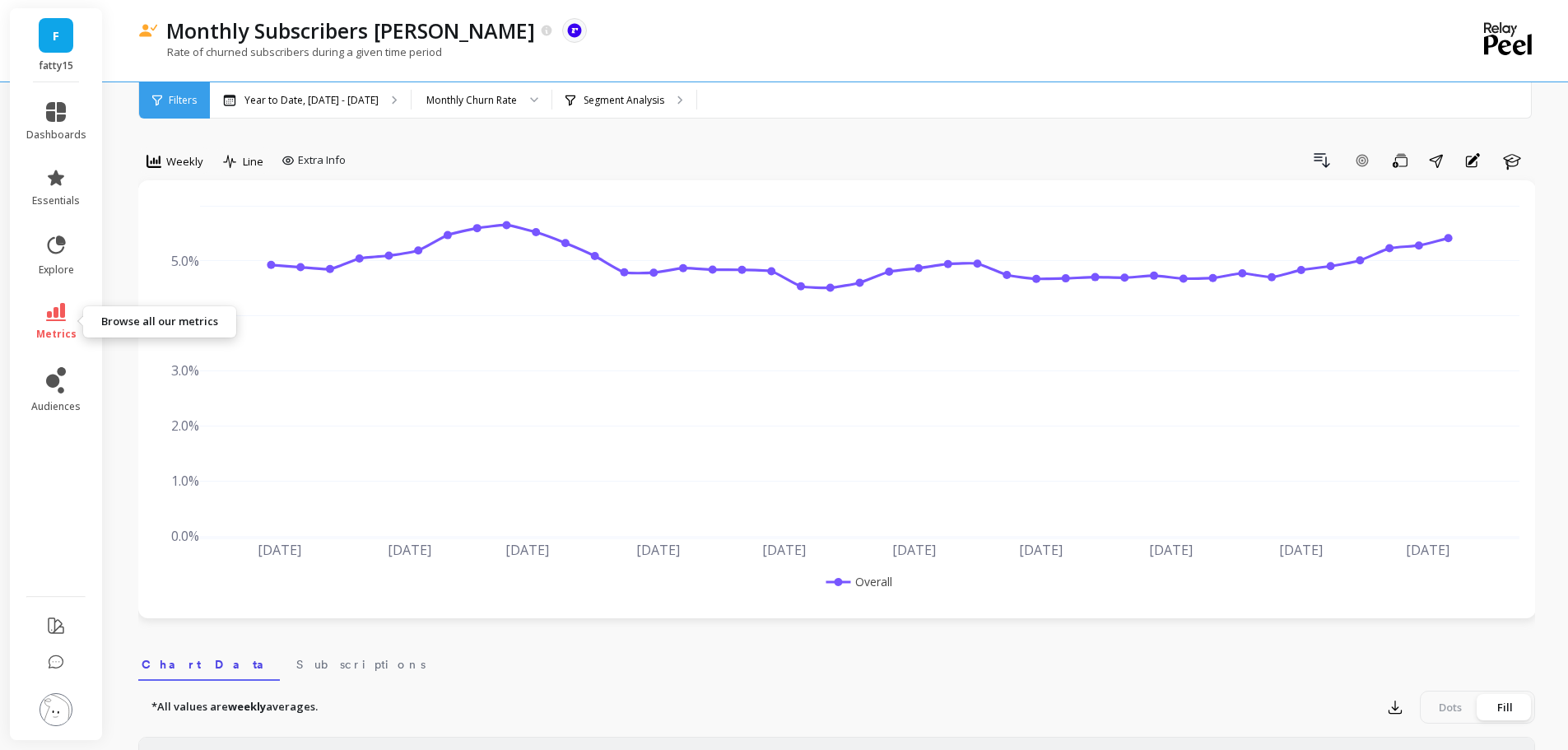
click at [47, 311] on icon at bounding box center [55, 311] width 20 height 18
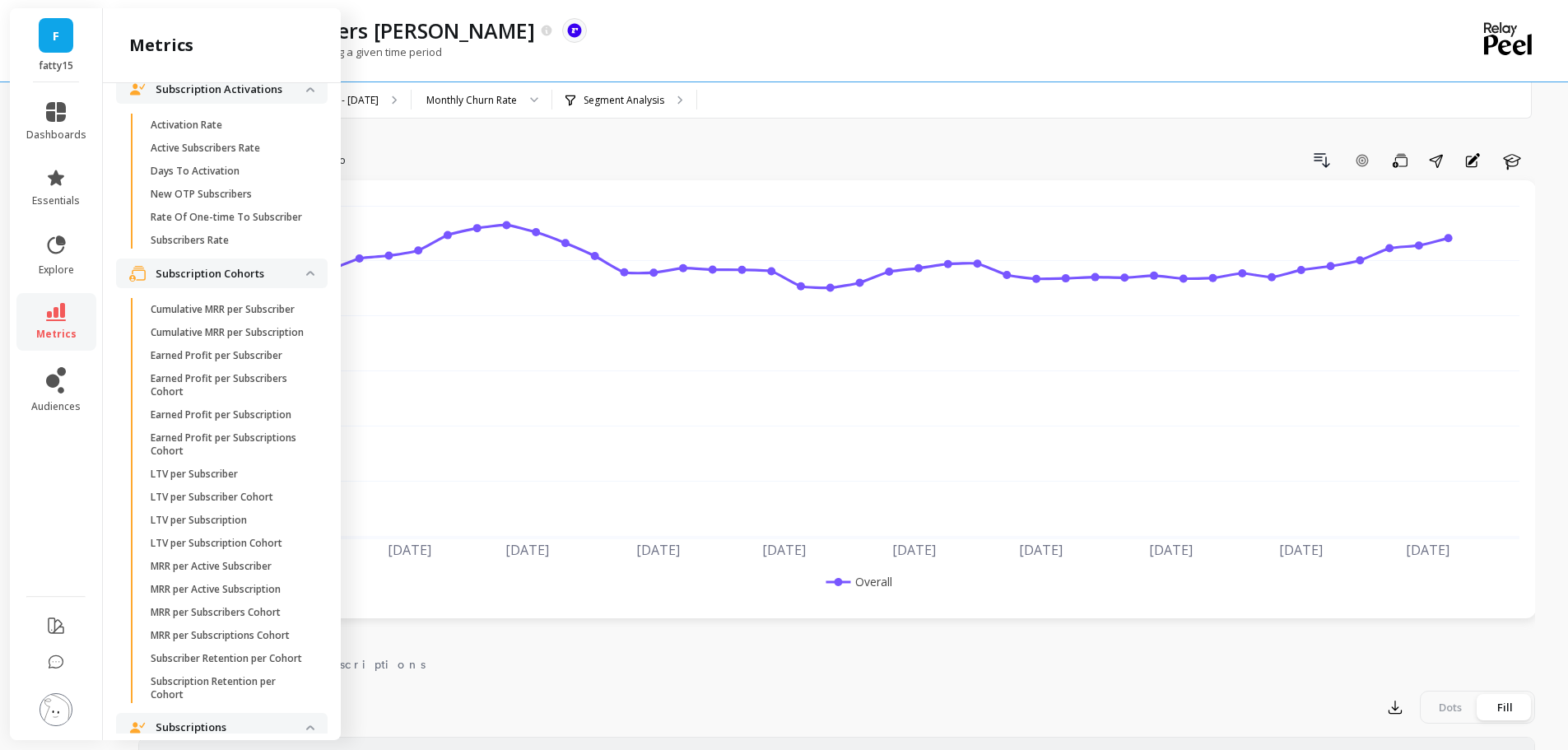
scroll to position [2546, 0]
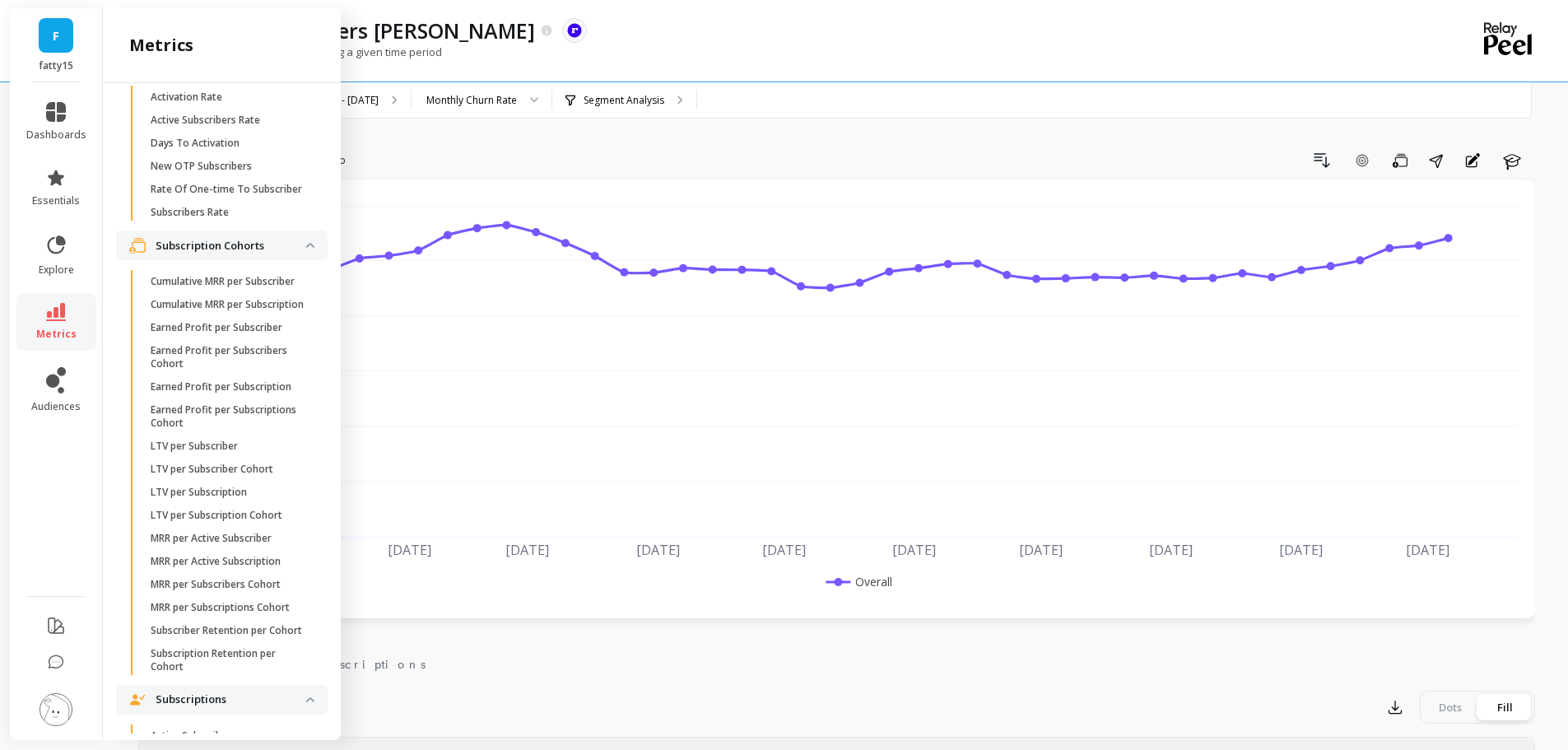
click at [64, 702] on img at bounding box center [56, 709] width 33 height 33
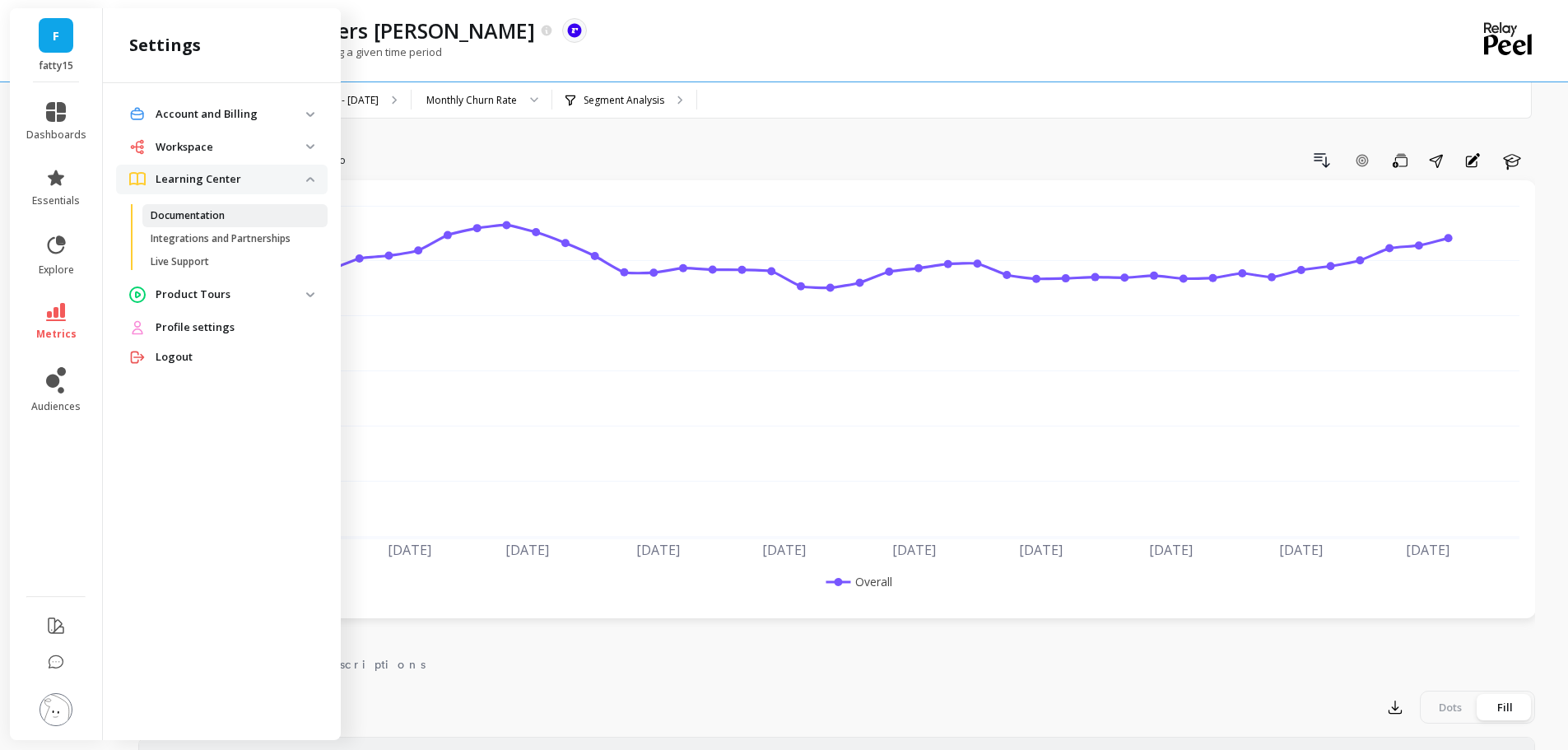
click at [226, 219] on span "Documentation" at bounding box center [228, 216] width 157 height 13
